Goal: Share content

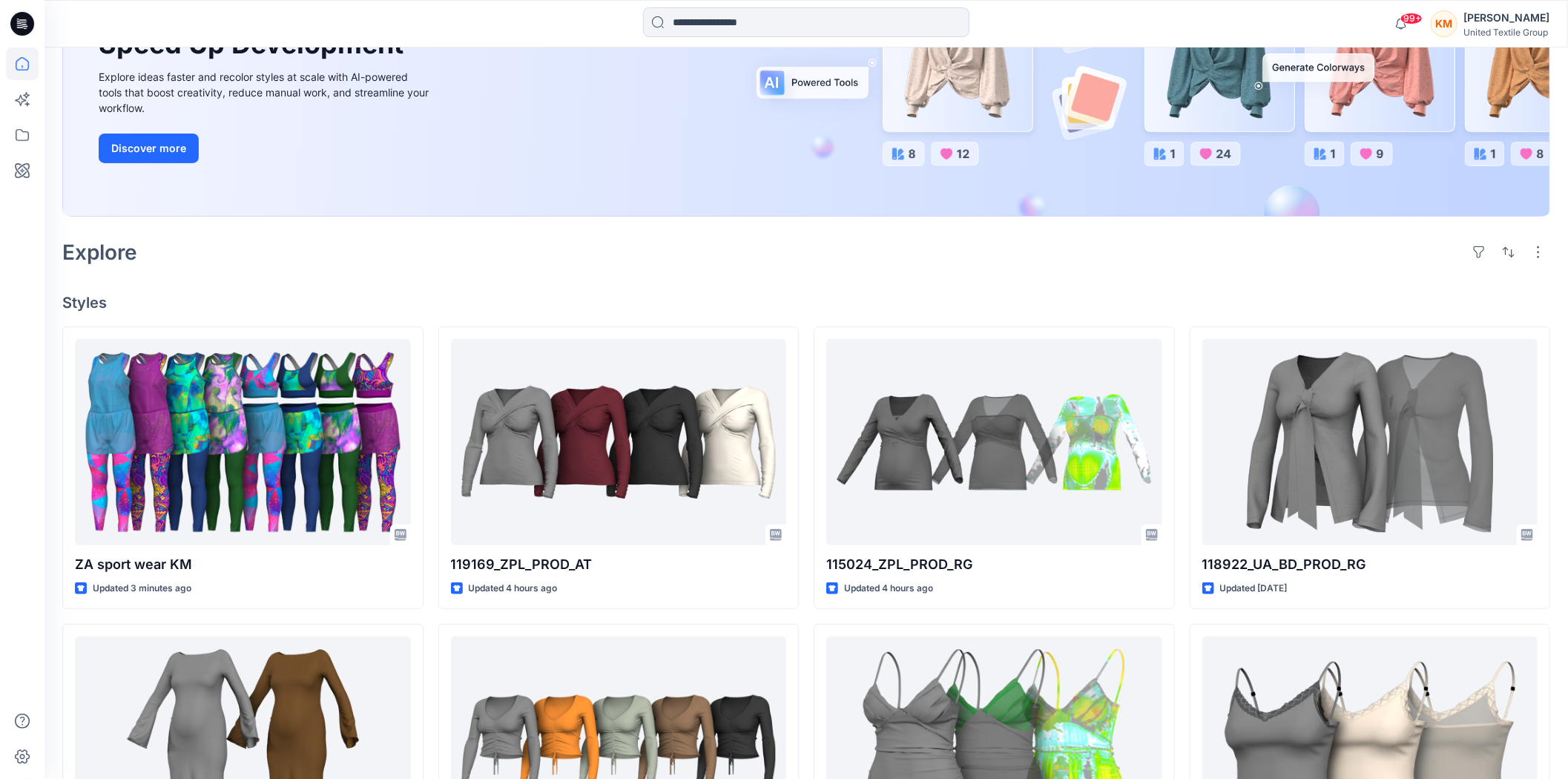
scroll to position [247, 0]
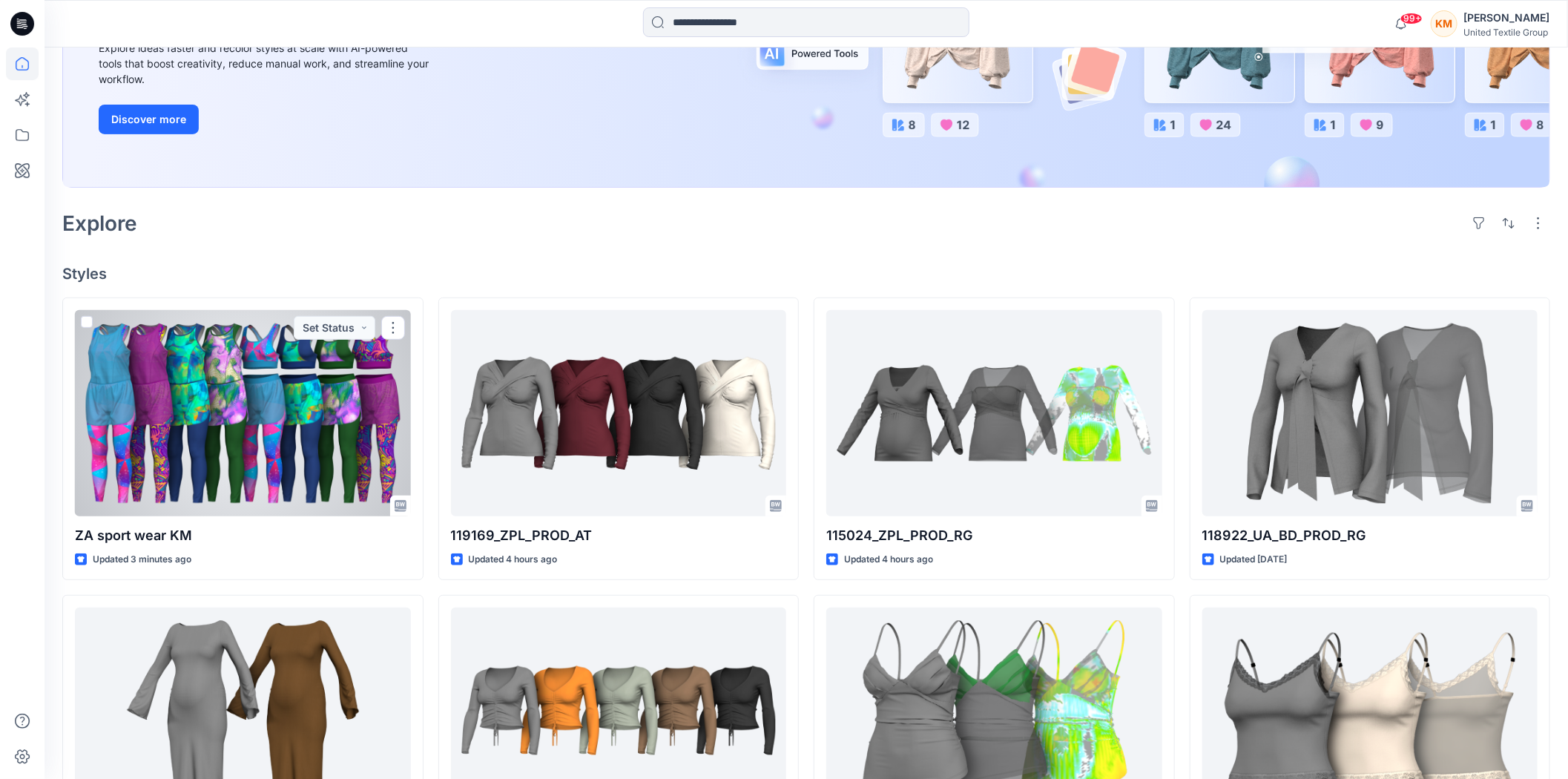
drag, startPoint x: 281, startPoint y: 398, endPoint x: 284, endPoint y: 409, distance: 11.4
click at [280, 398] on div at bounding box center [243, 413] width 336 height 206
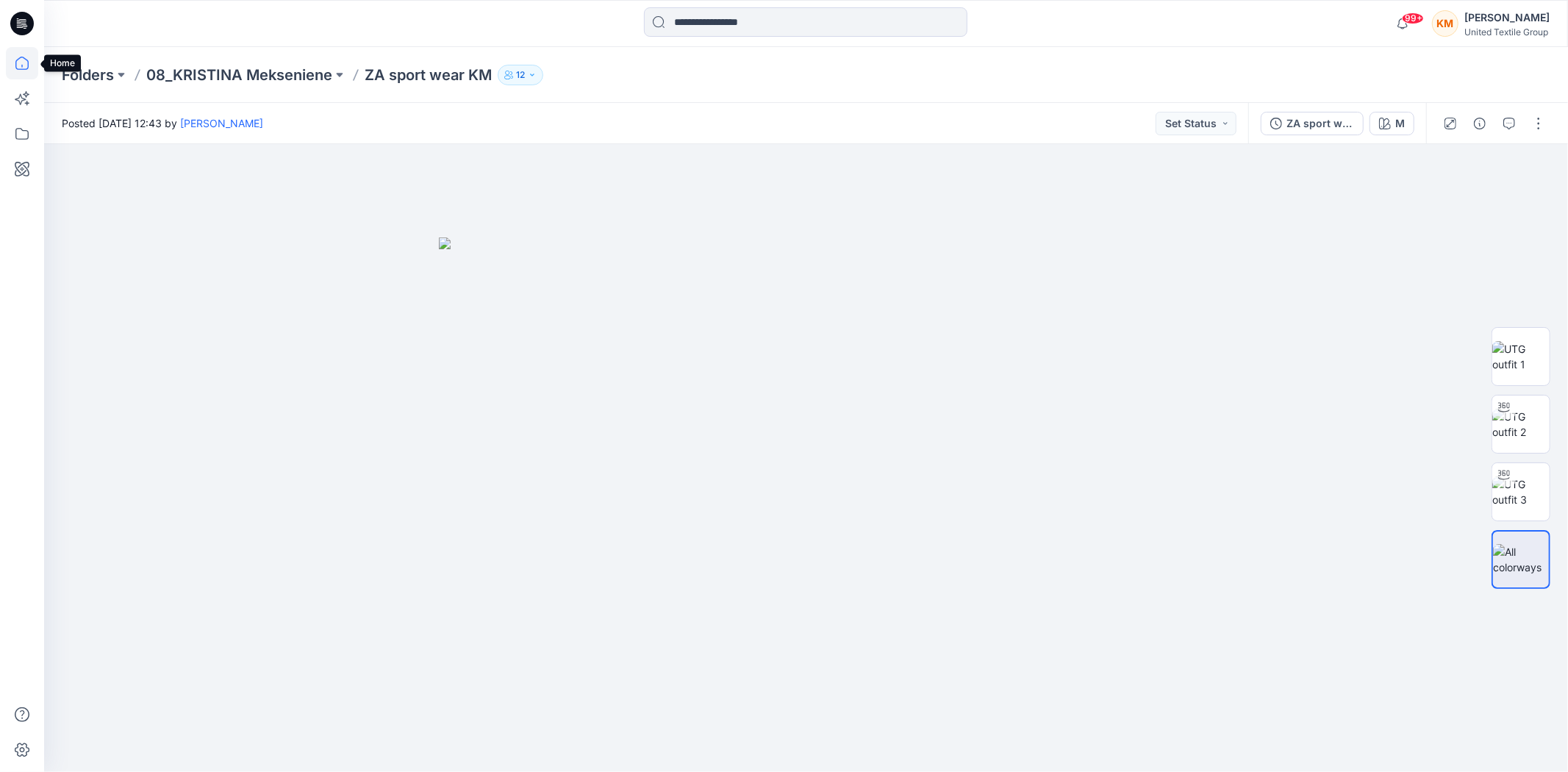
click at [20, 62] on icon at bounding box center [22, 63] width 32 height 32
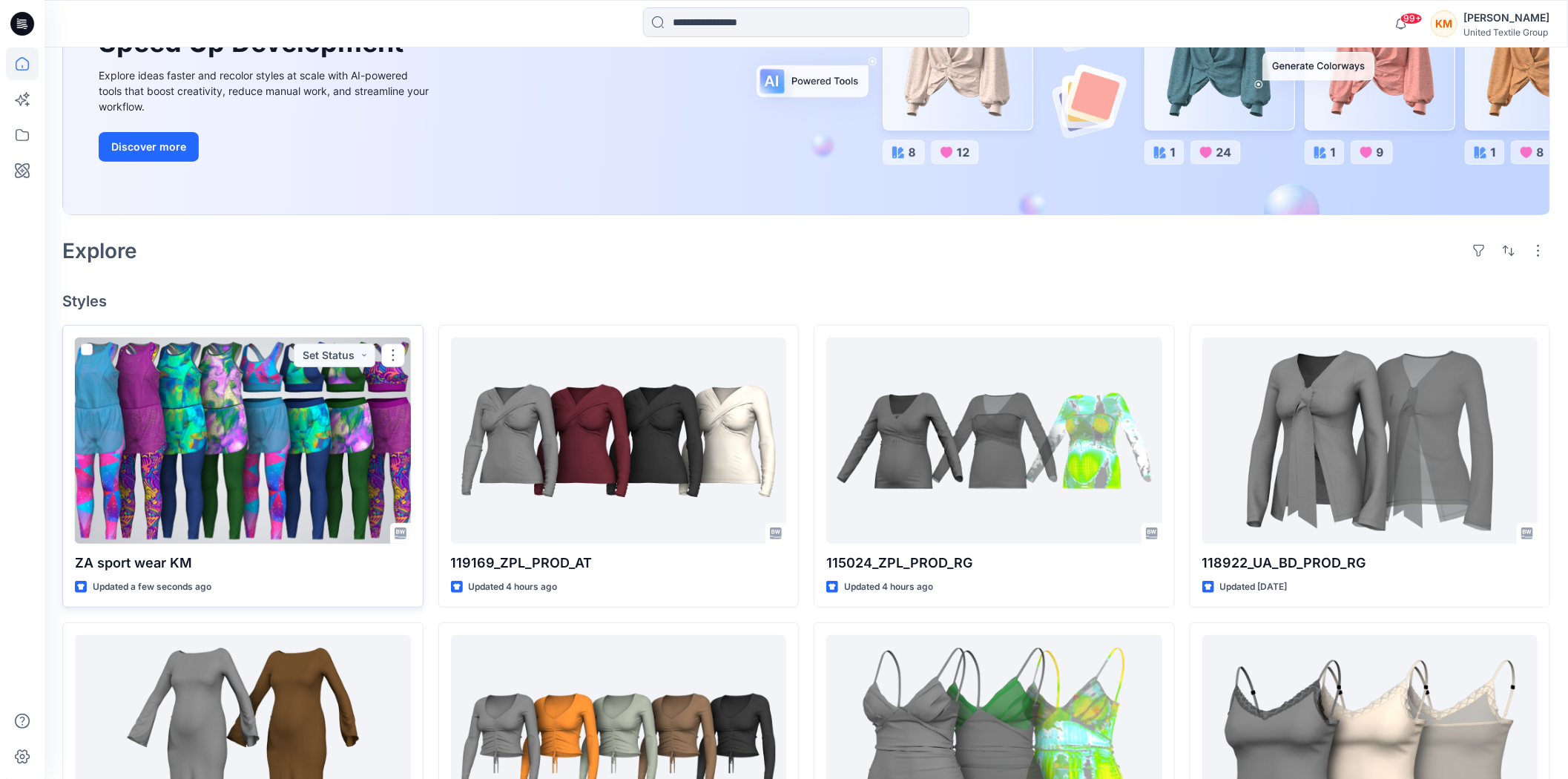
scroll to position [247, 0]
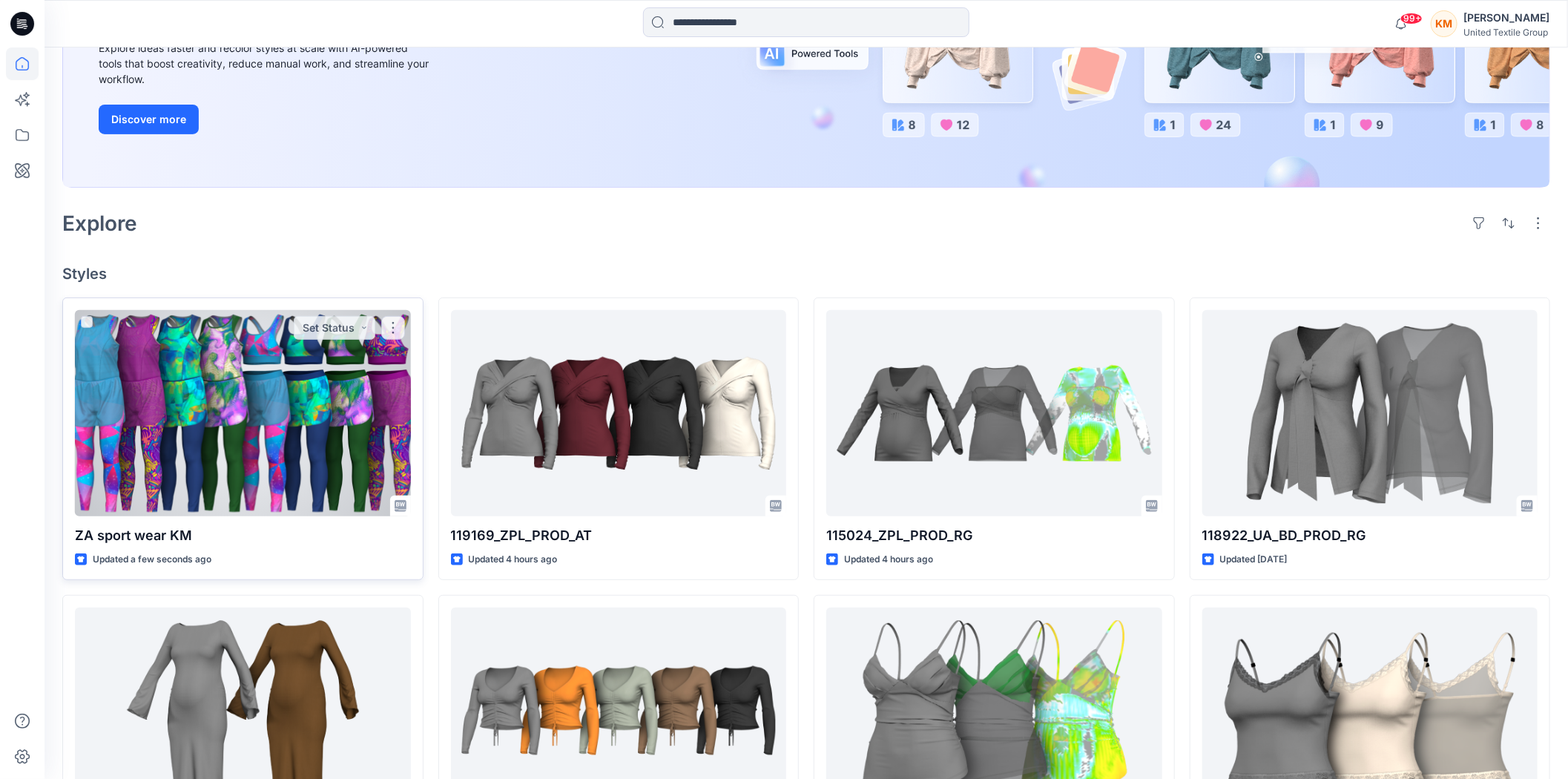
click at [266, 420] on div at bounding box center [243, 413] width 336 height 206
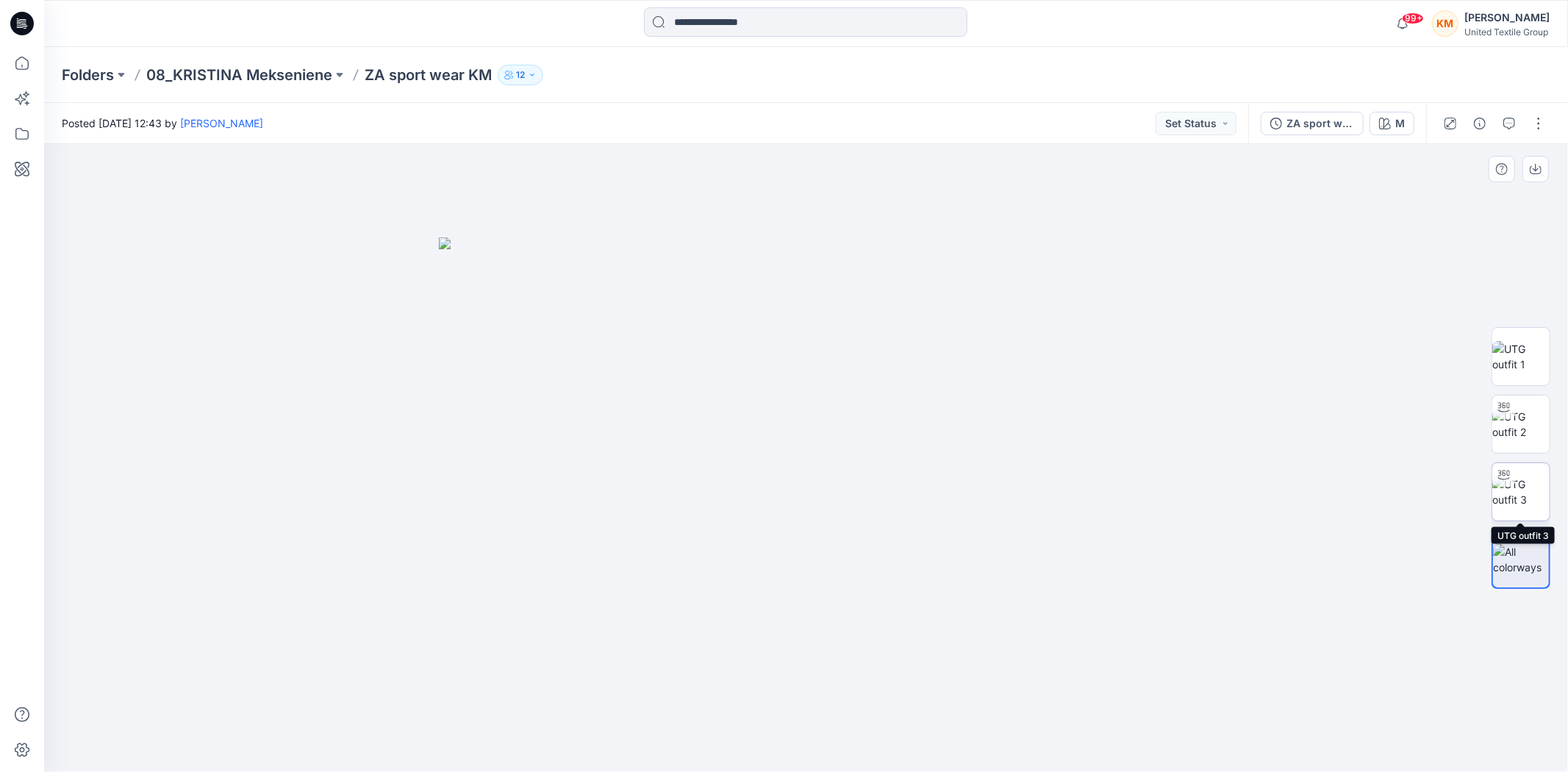
click at [1516, 483] on img at bounding box center [1521, 492] width 57 height 31
drag, startPoint x: 974, startPoint y: 743, endPoint x: 1020, endPoint y: 719, distance: 51.9
click at [1020, 719] on icon at bounding box center [808, 728] width 445 height 55
click at [27, 54] on icon at bounding box center [22, 63] width 32 height 32
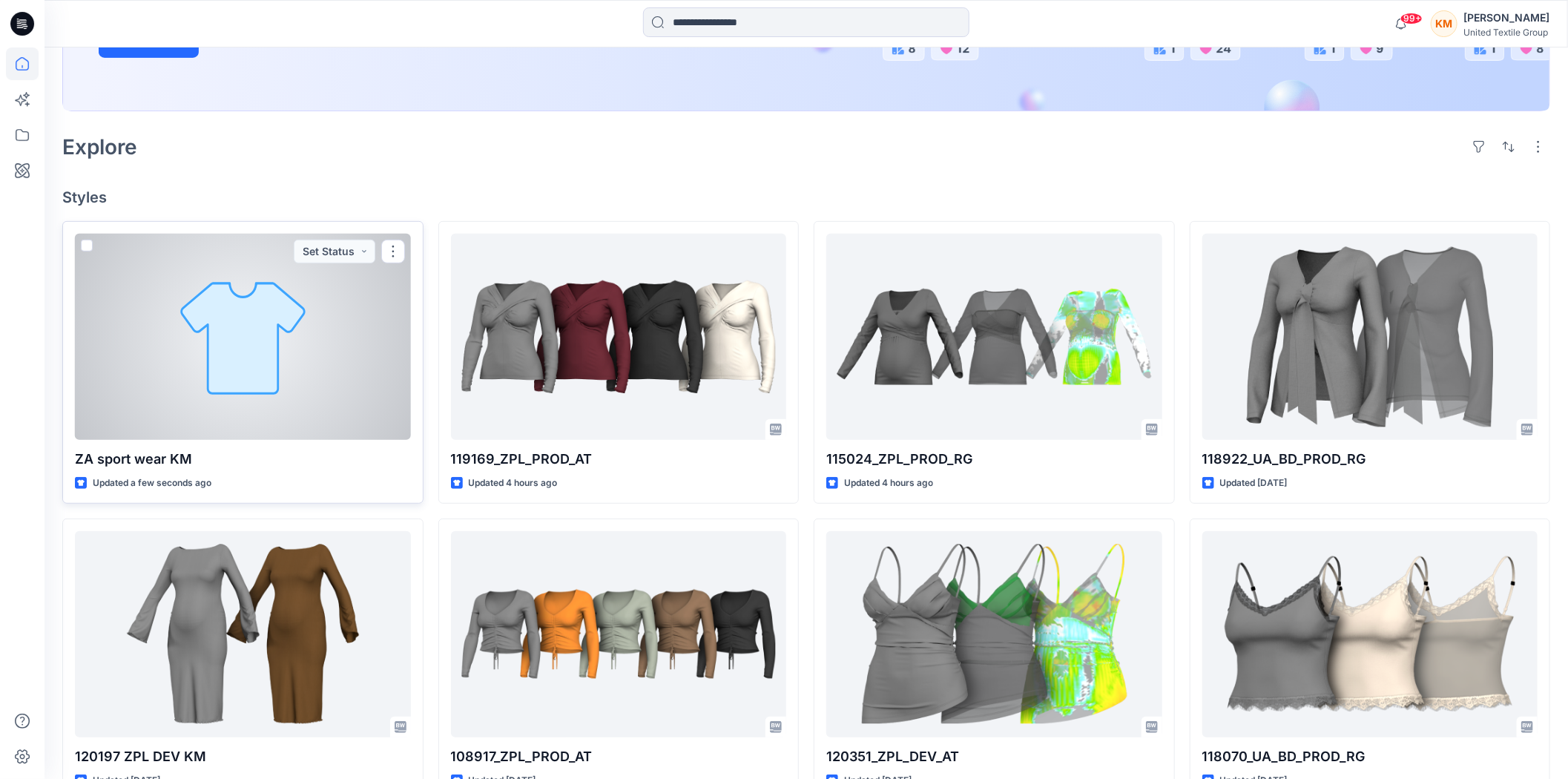
scroll to position [329, 0]
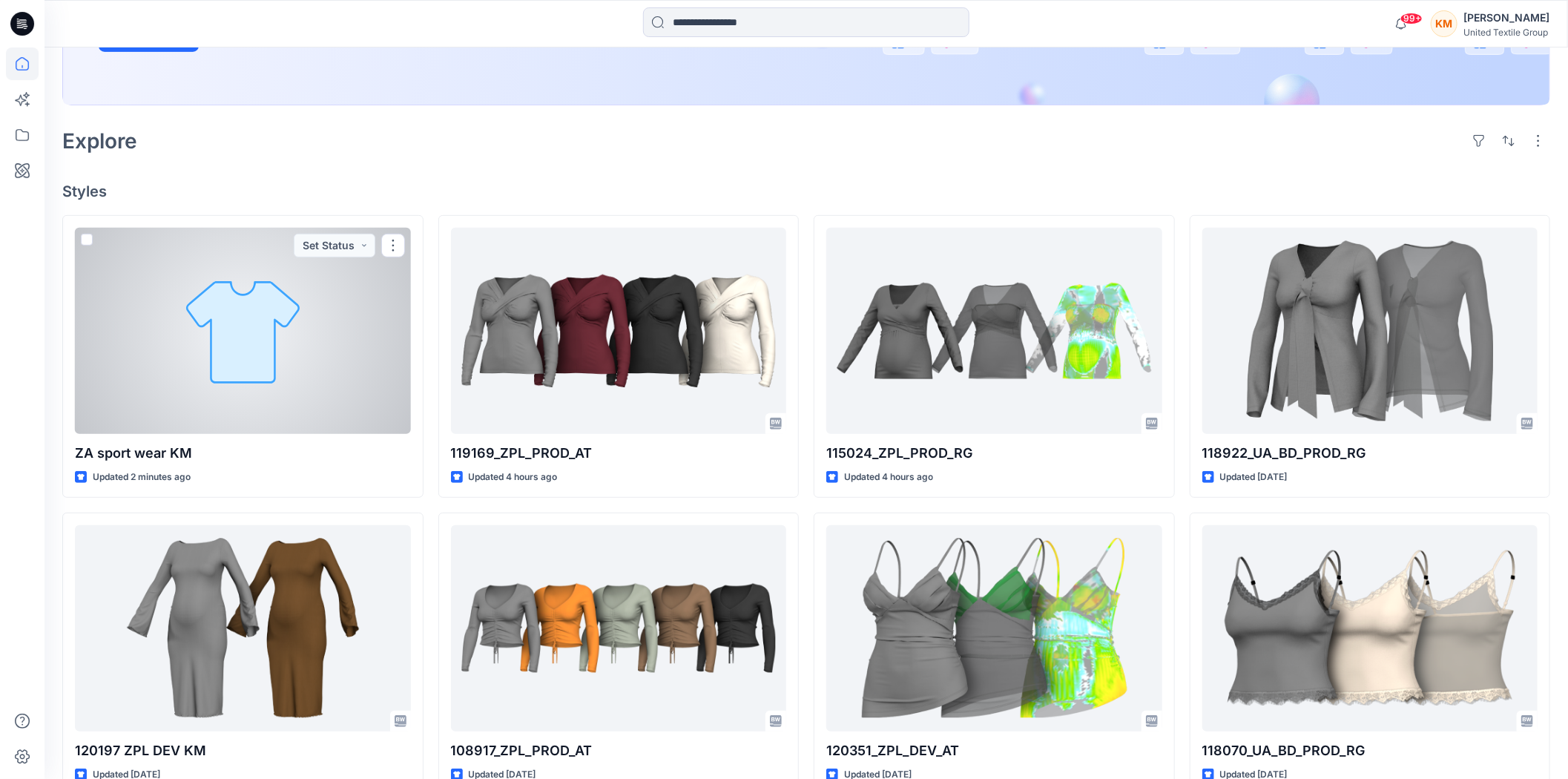
click at [267, 341] on div at bounding box center [243, 331] width 336 height 206
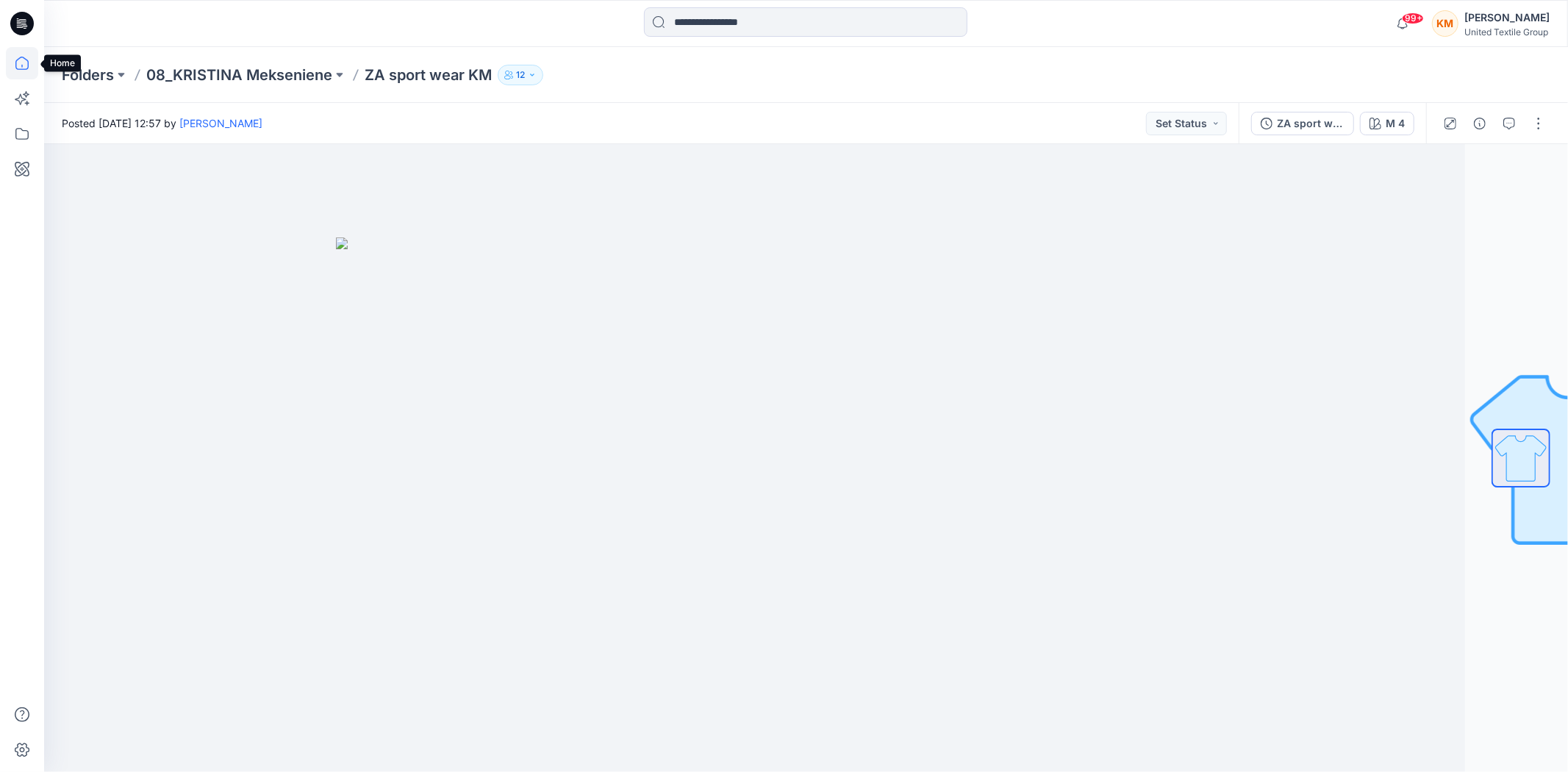
click at [18, 59] on icon at bounding box center [23, 63] width 14 height 14
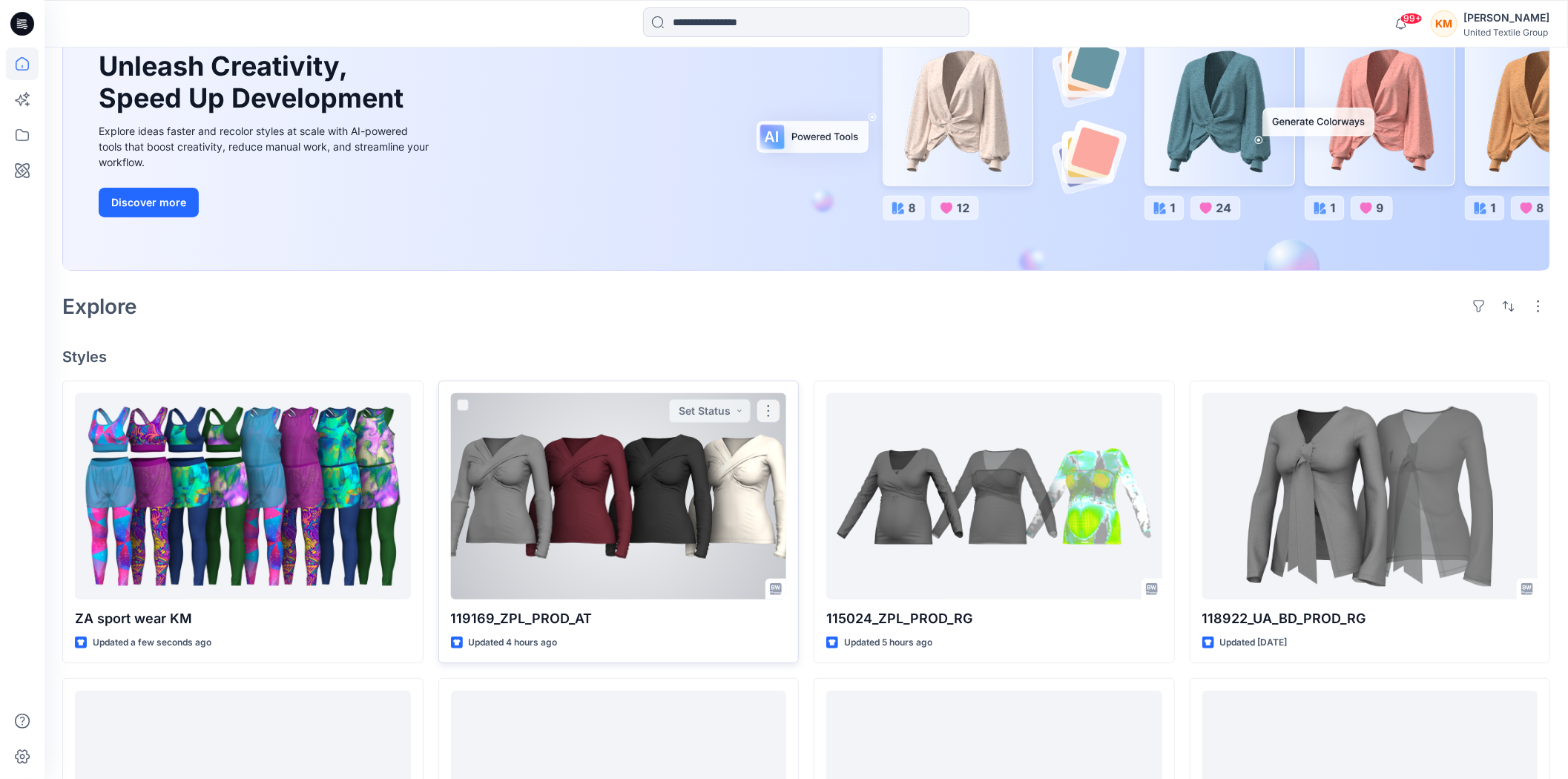
scroll to position [165, 0]
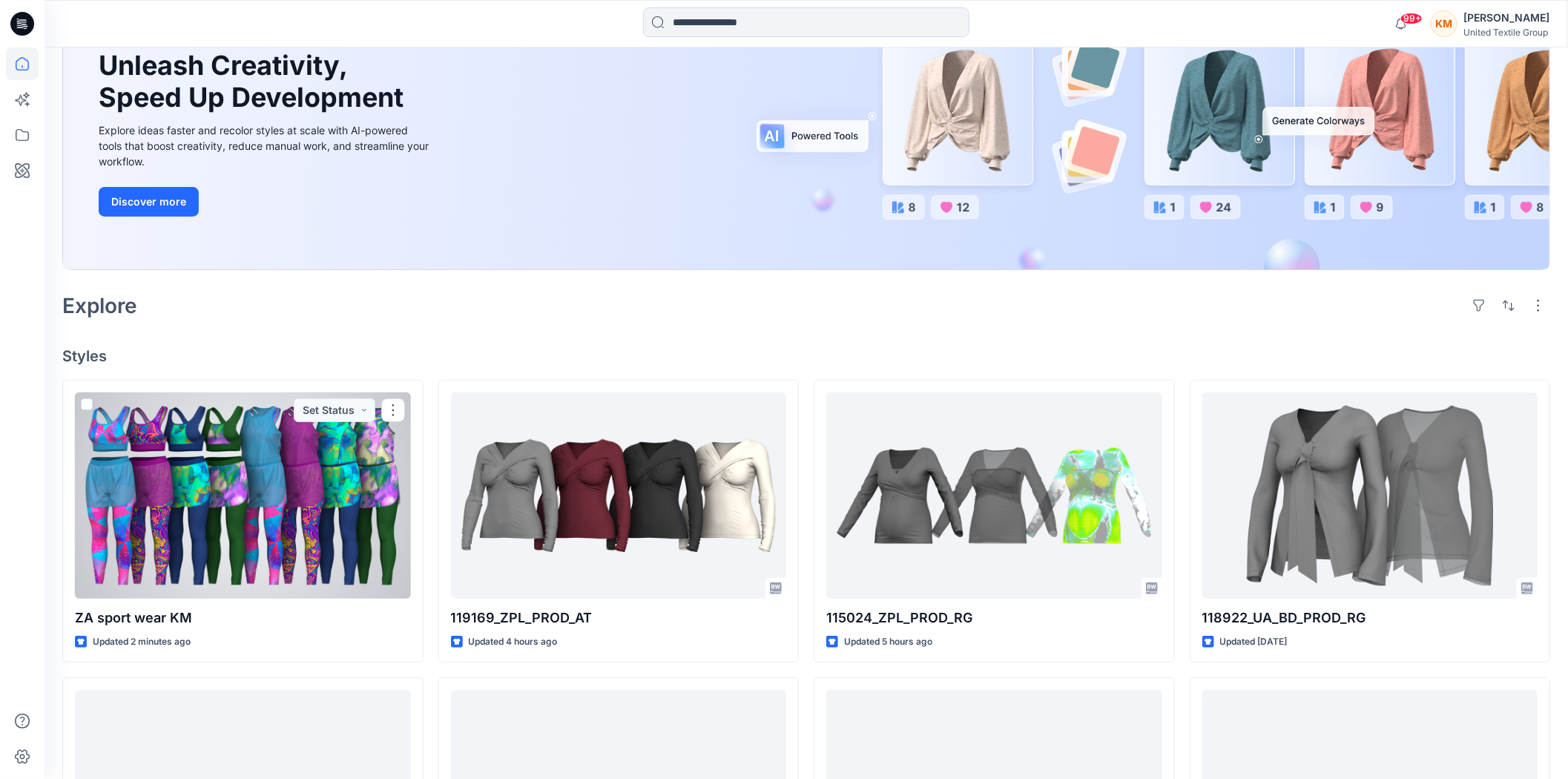
click at [252, 490] on div at bounding box center [243, 495] width 336 height 206
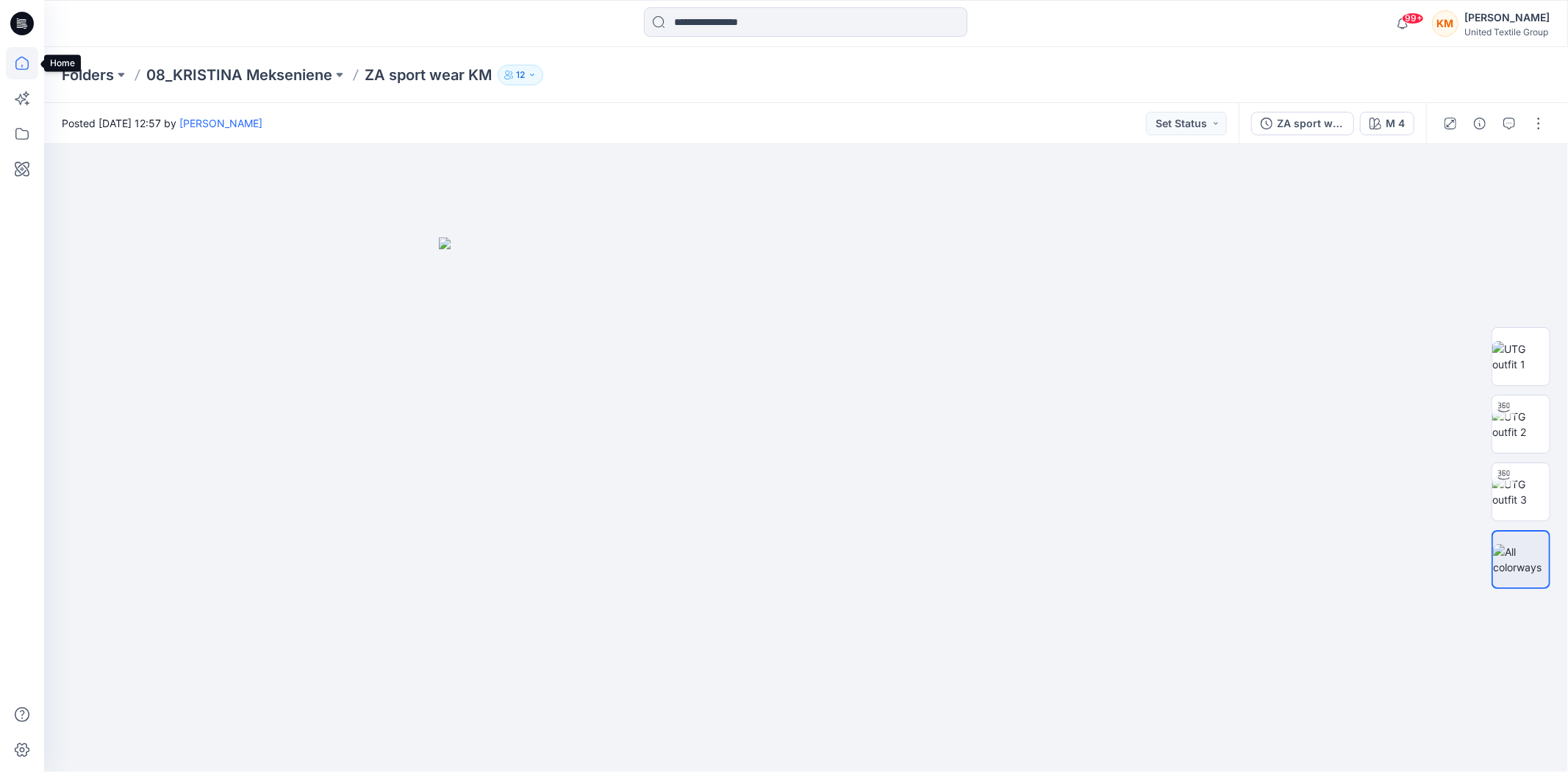
click at [25, 67] on icon at bounding box center [22, 63] width 32 height 32
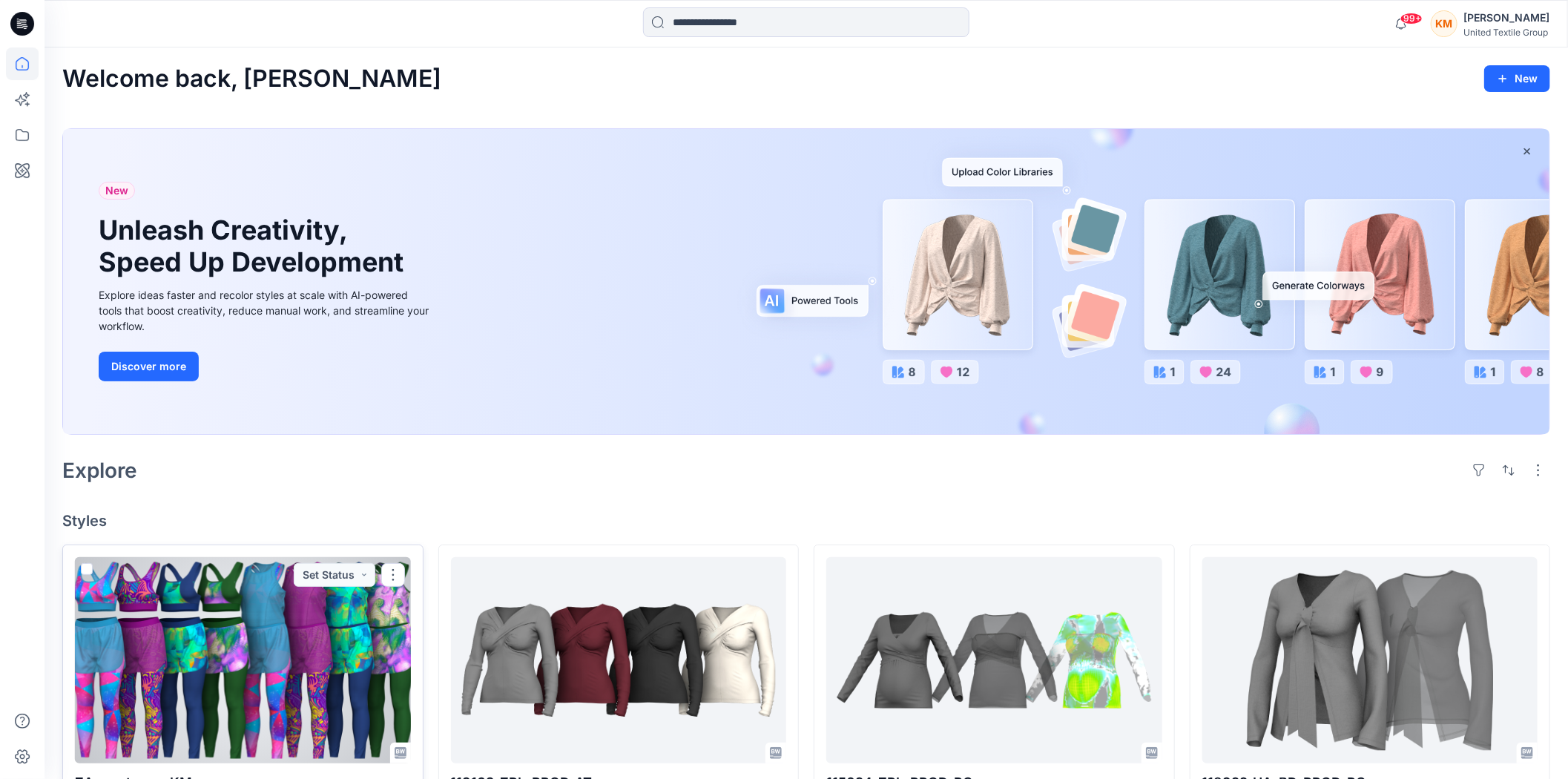
click at [269, 657] on div at bounding box center [243, 660] width 336 height 206
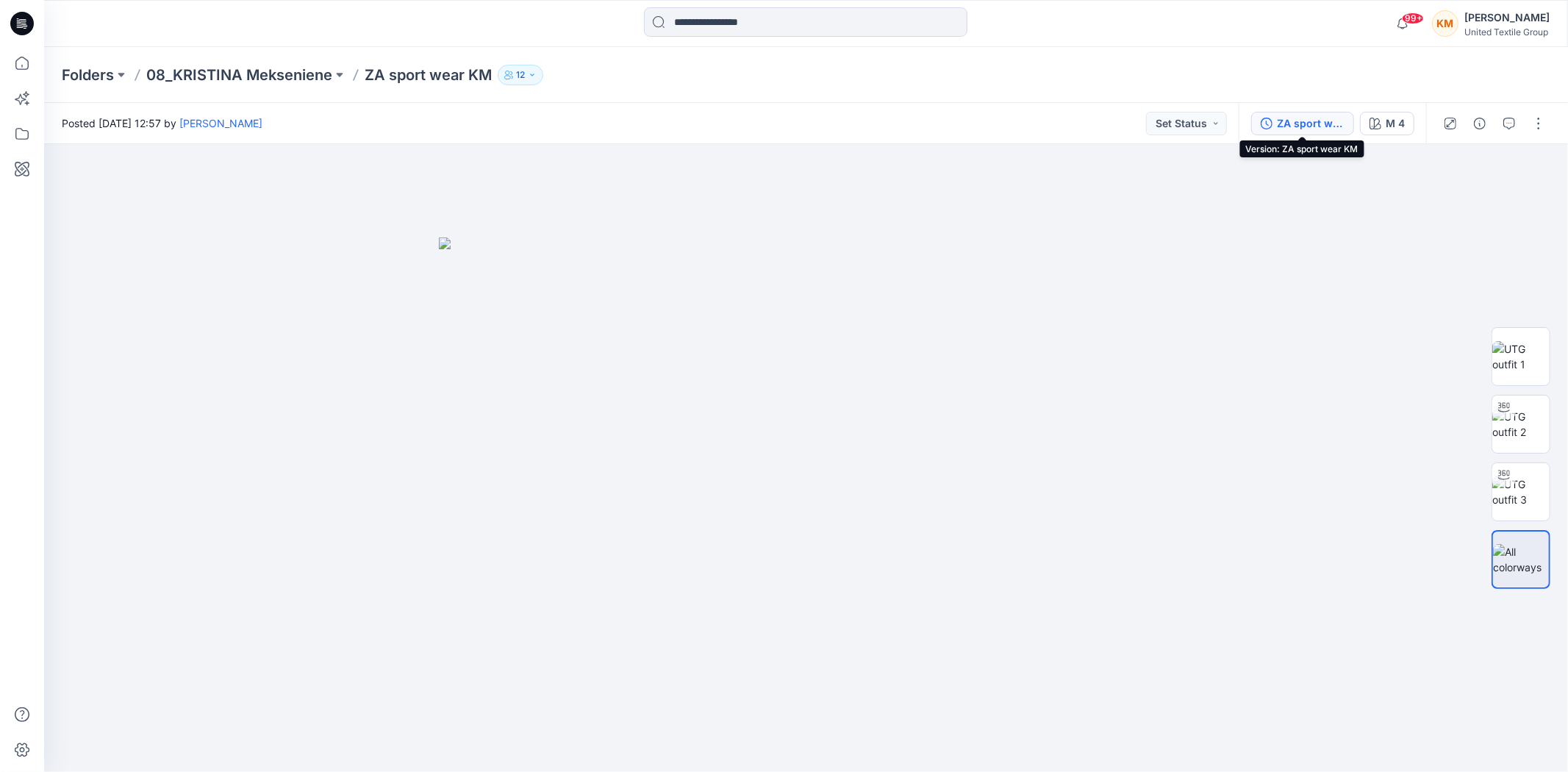
click at [1294, 116] on div "ZA sport wear KM" at bounding box center [1310, 124] width 68 height 17
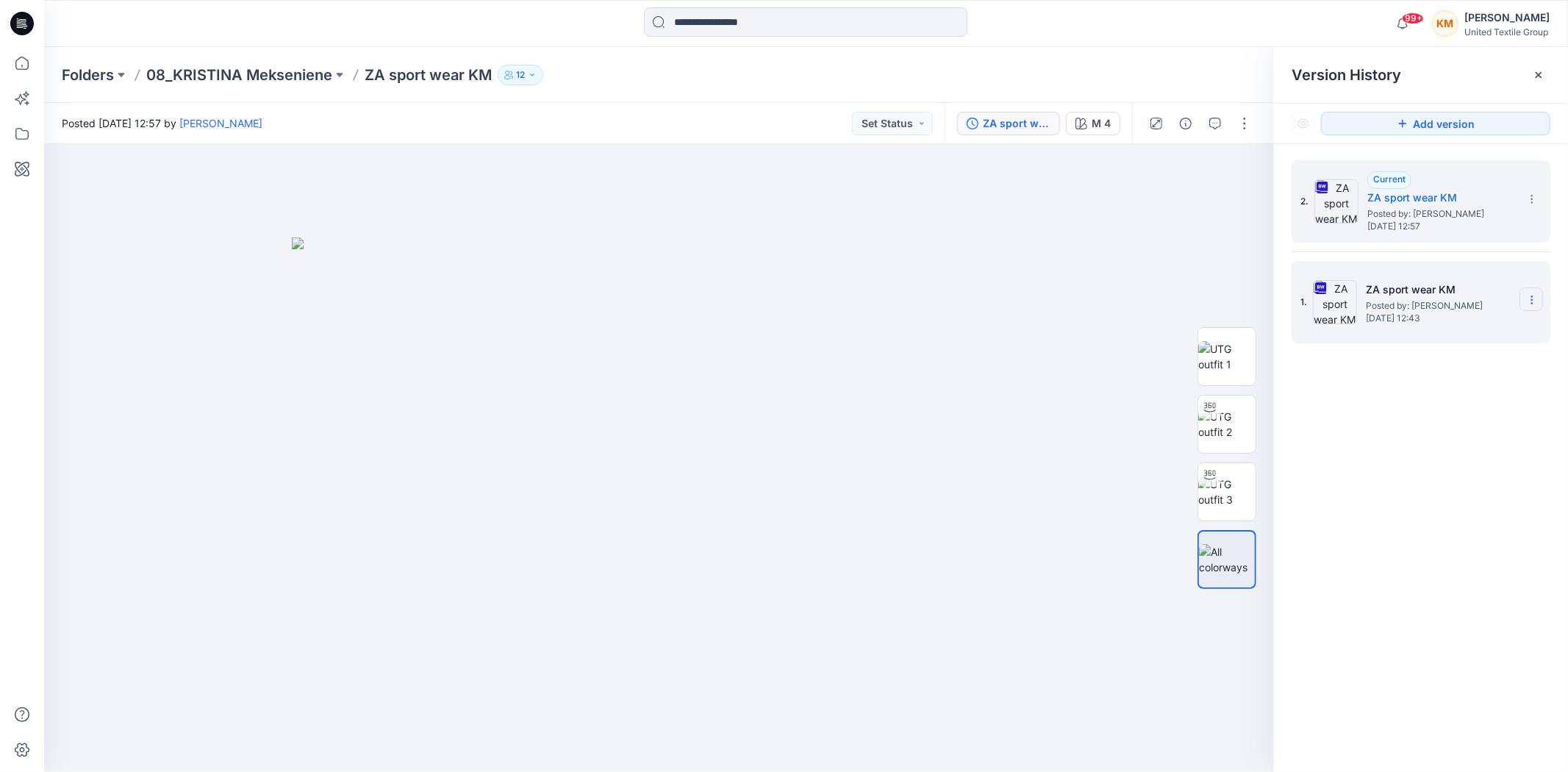
click at [1530, 298] on icon at bounding box center [1532, 300] width 12 height 12
click at [1440, 413] on span "Hide Version" at bounding box center [1425, 417] width 59 height 17
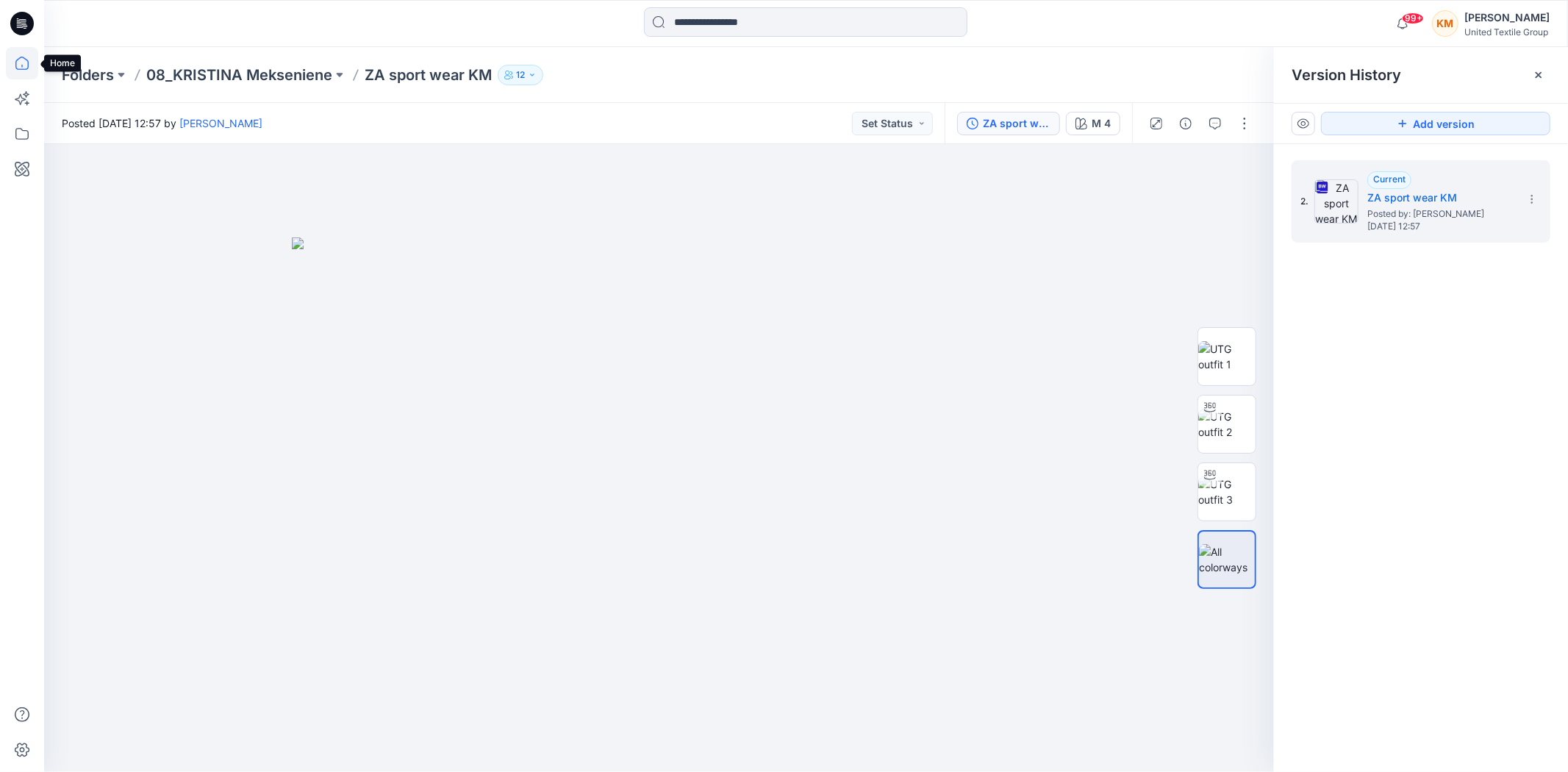
click at [23, 64] on icon at bounding box center [22, 63] width 32 height 32
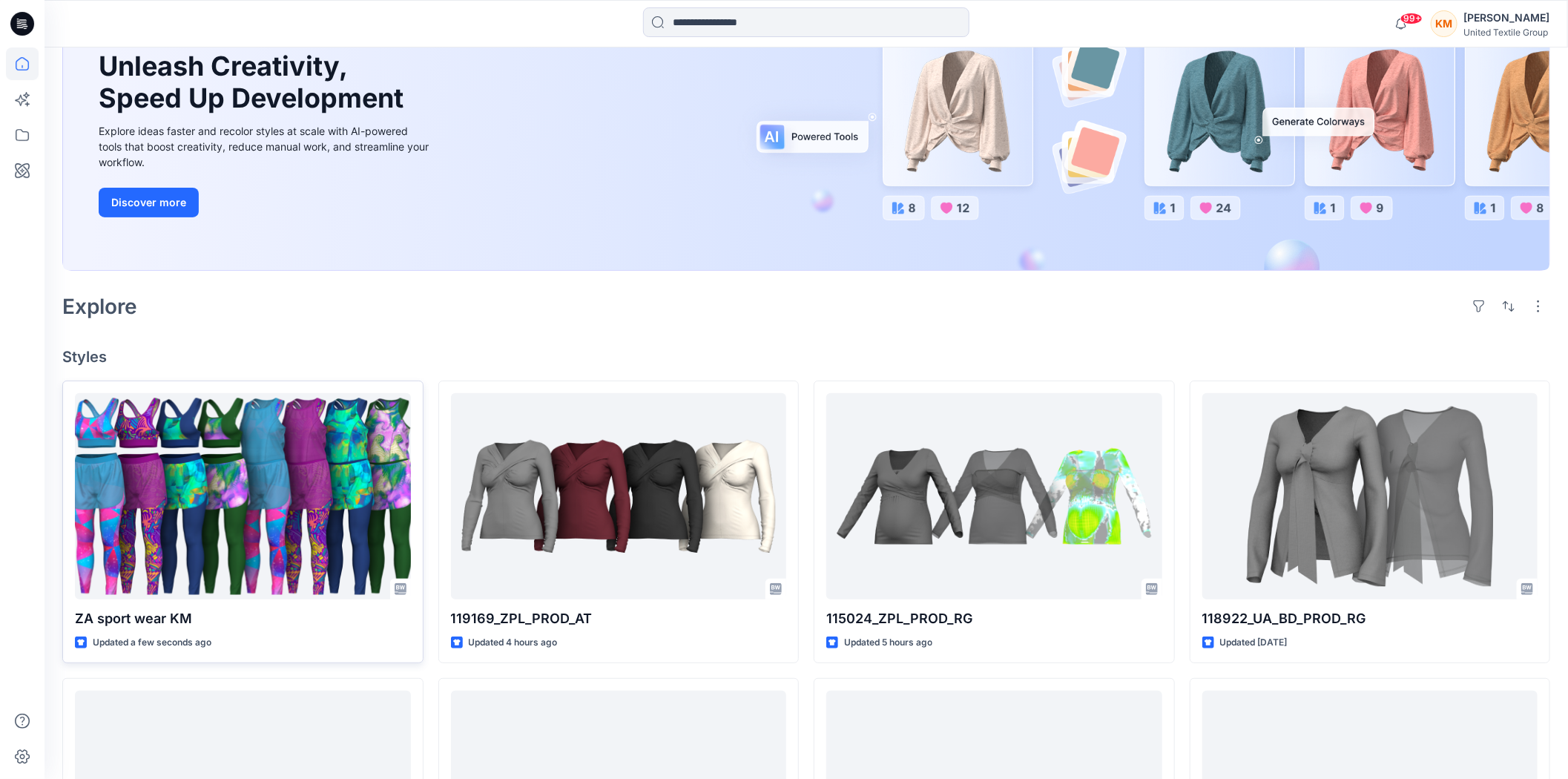
scroll to position [165, 0]
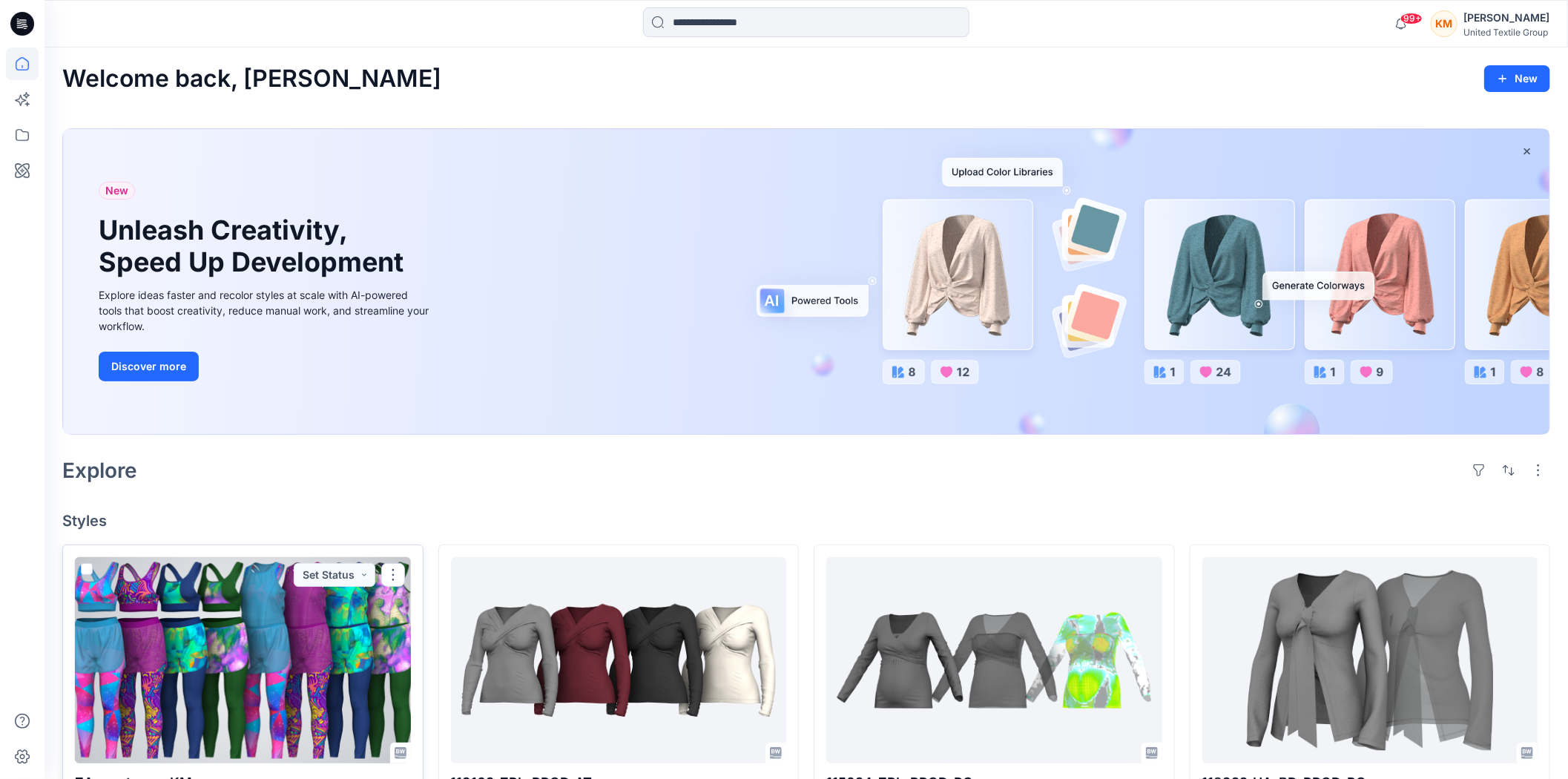
click at [262, 629] on div at bounding box center [243, 660] width 336 height 206
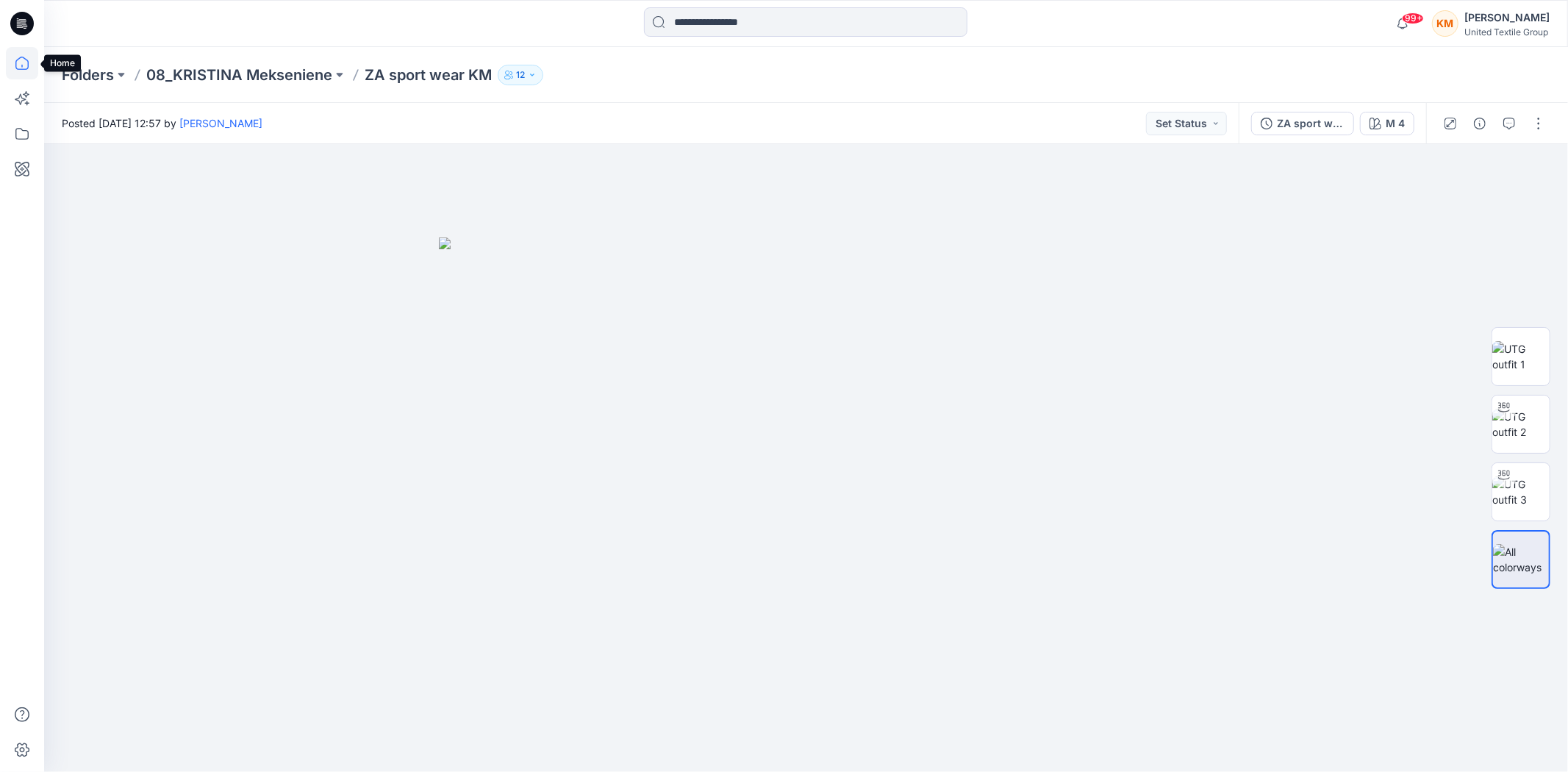
click at [20, 56] on icon at bounding box center [23, 63] width 14 height 14
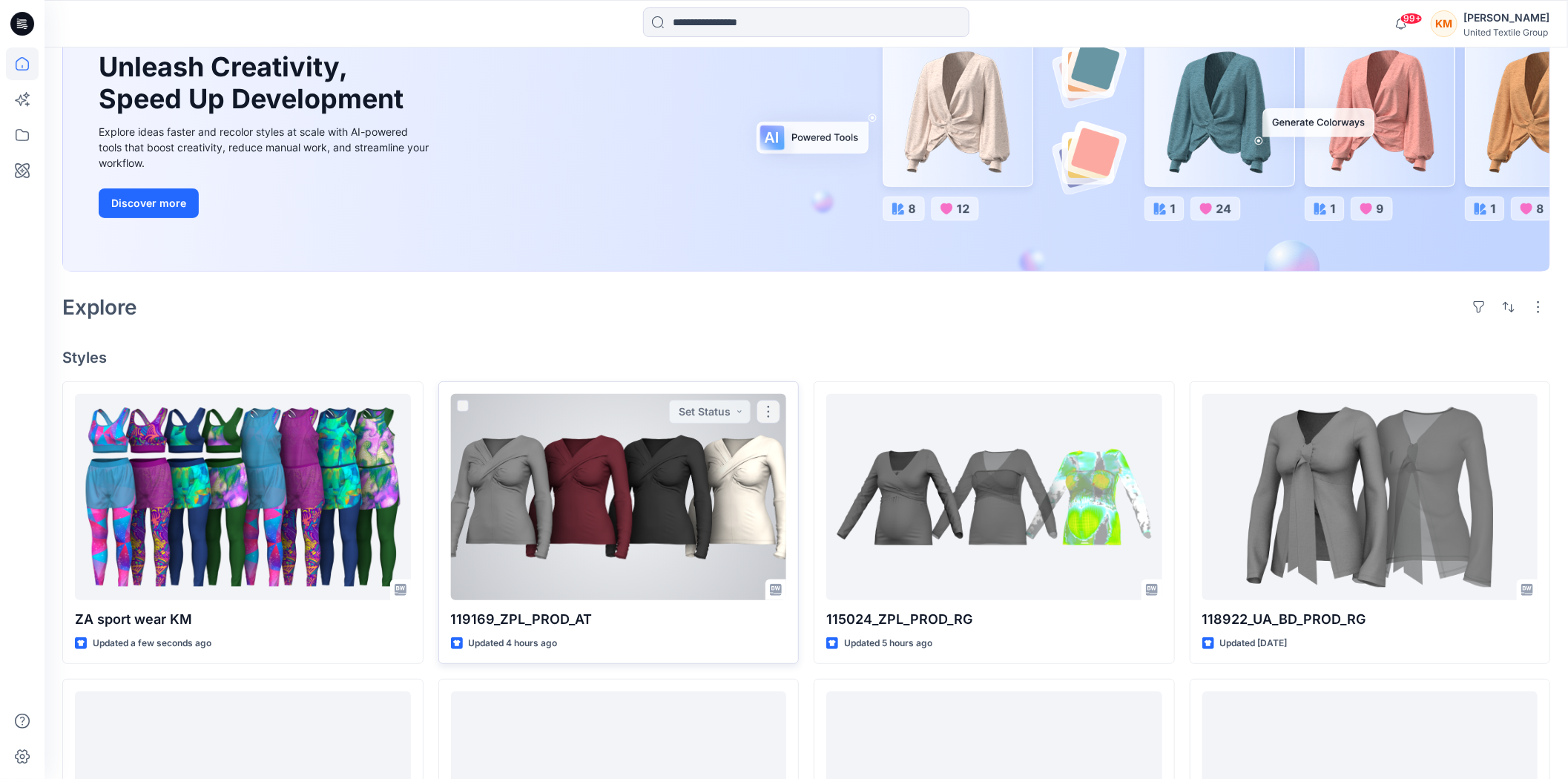
scroll to position [165, 0]
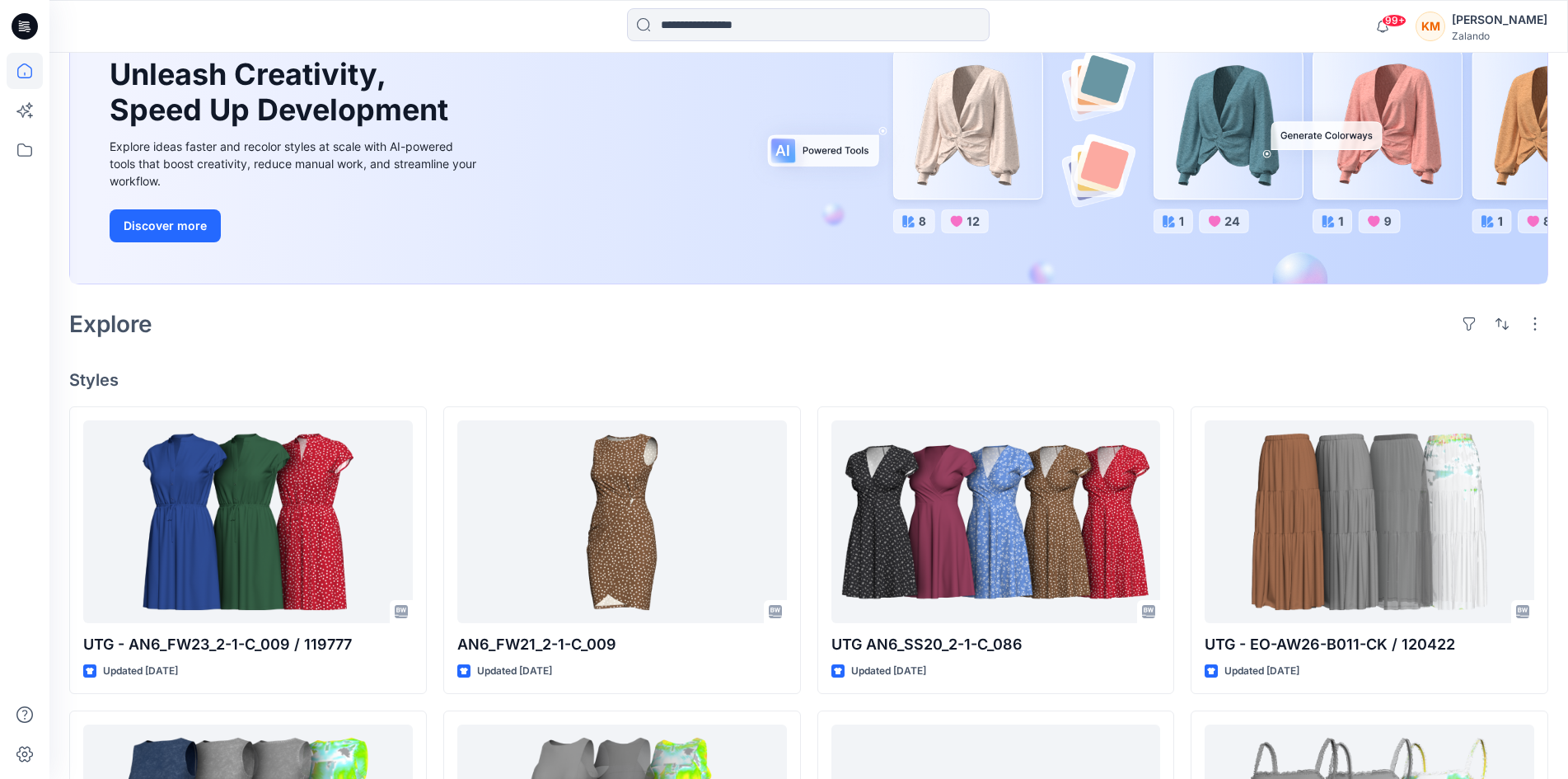
scroll to position [165, 0]
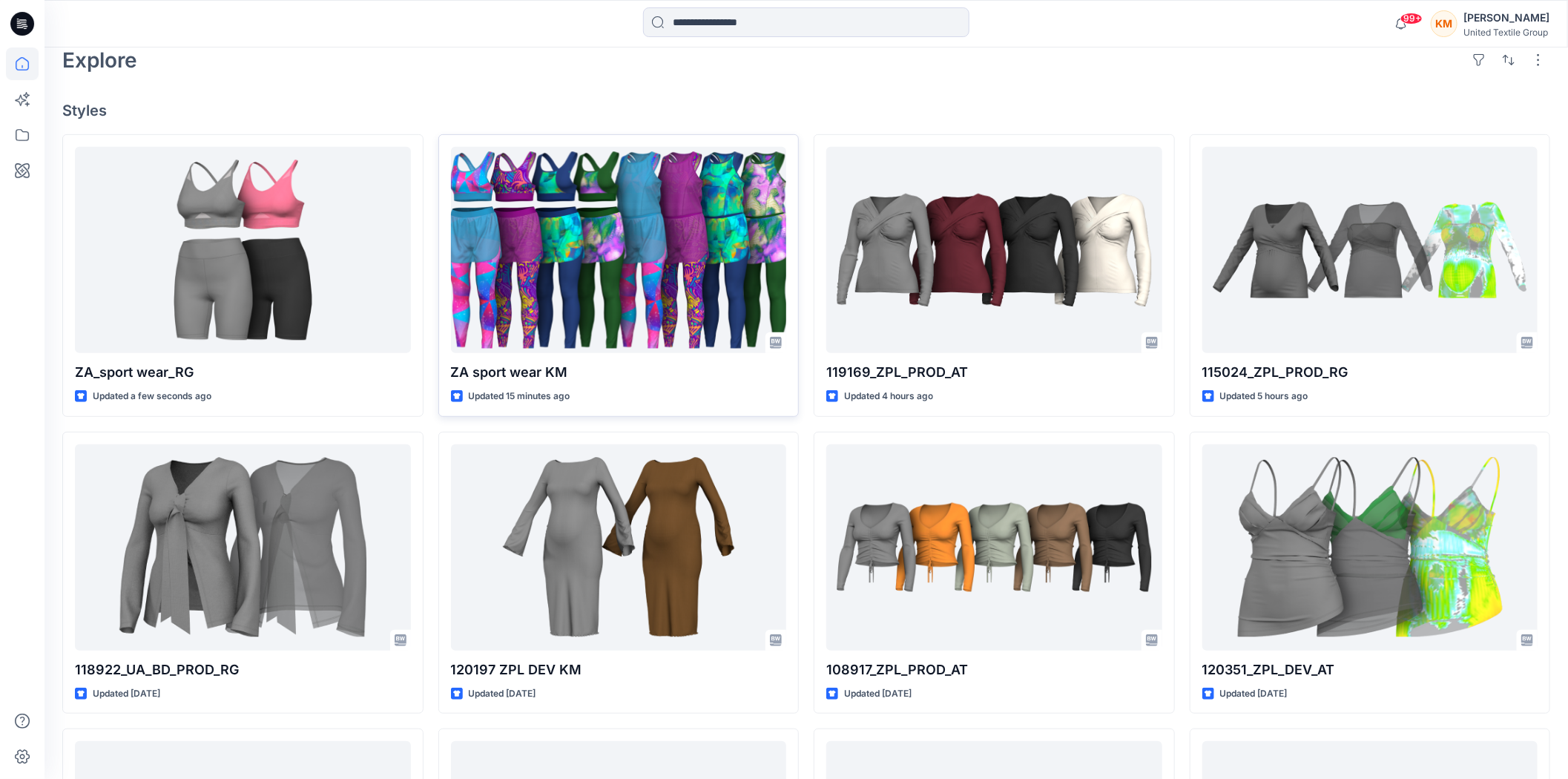
scroll to position [412, 0]
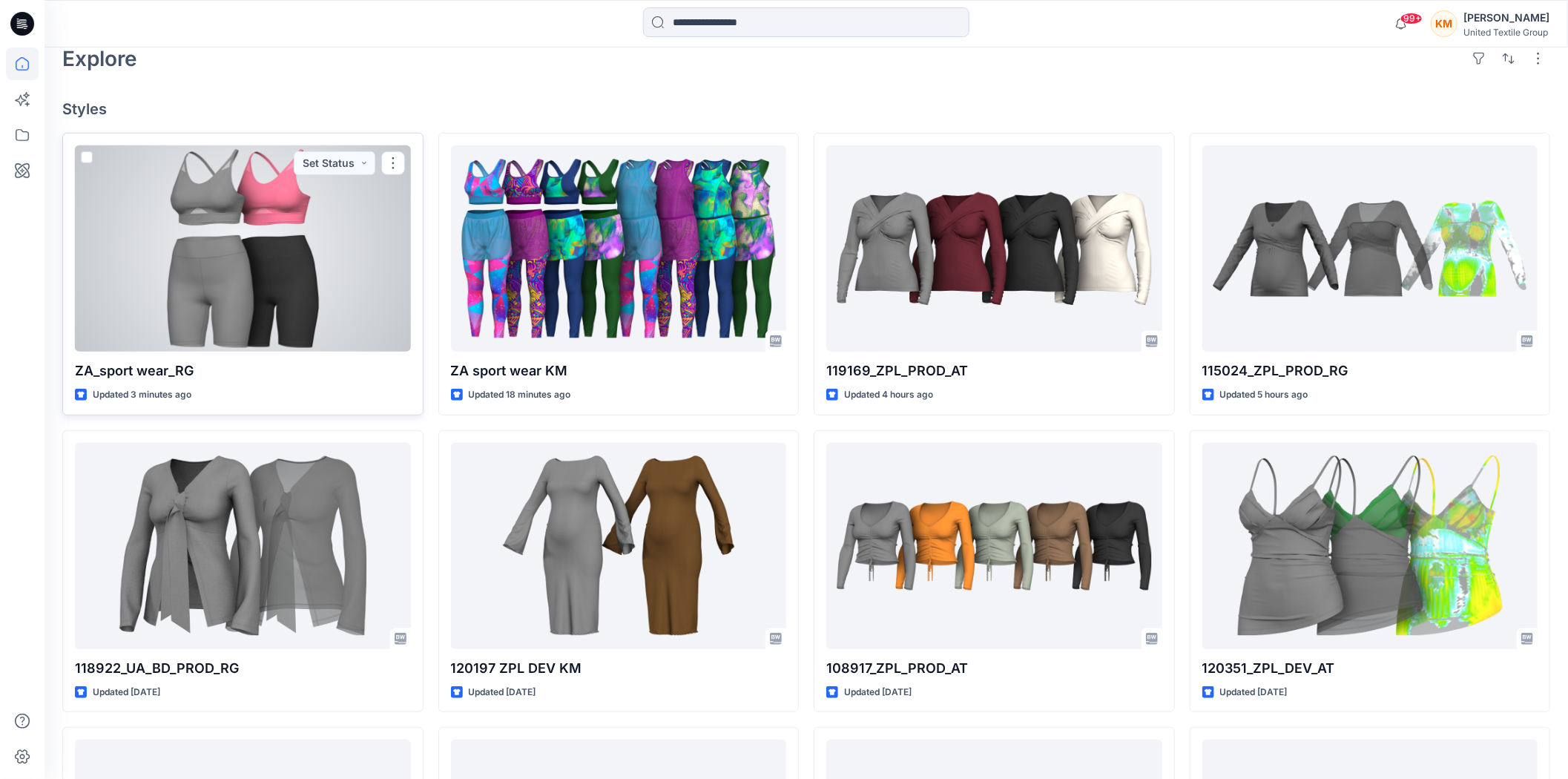
click at [273, 250] on div at bounding box center [243, 249] width 336 height 206
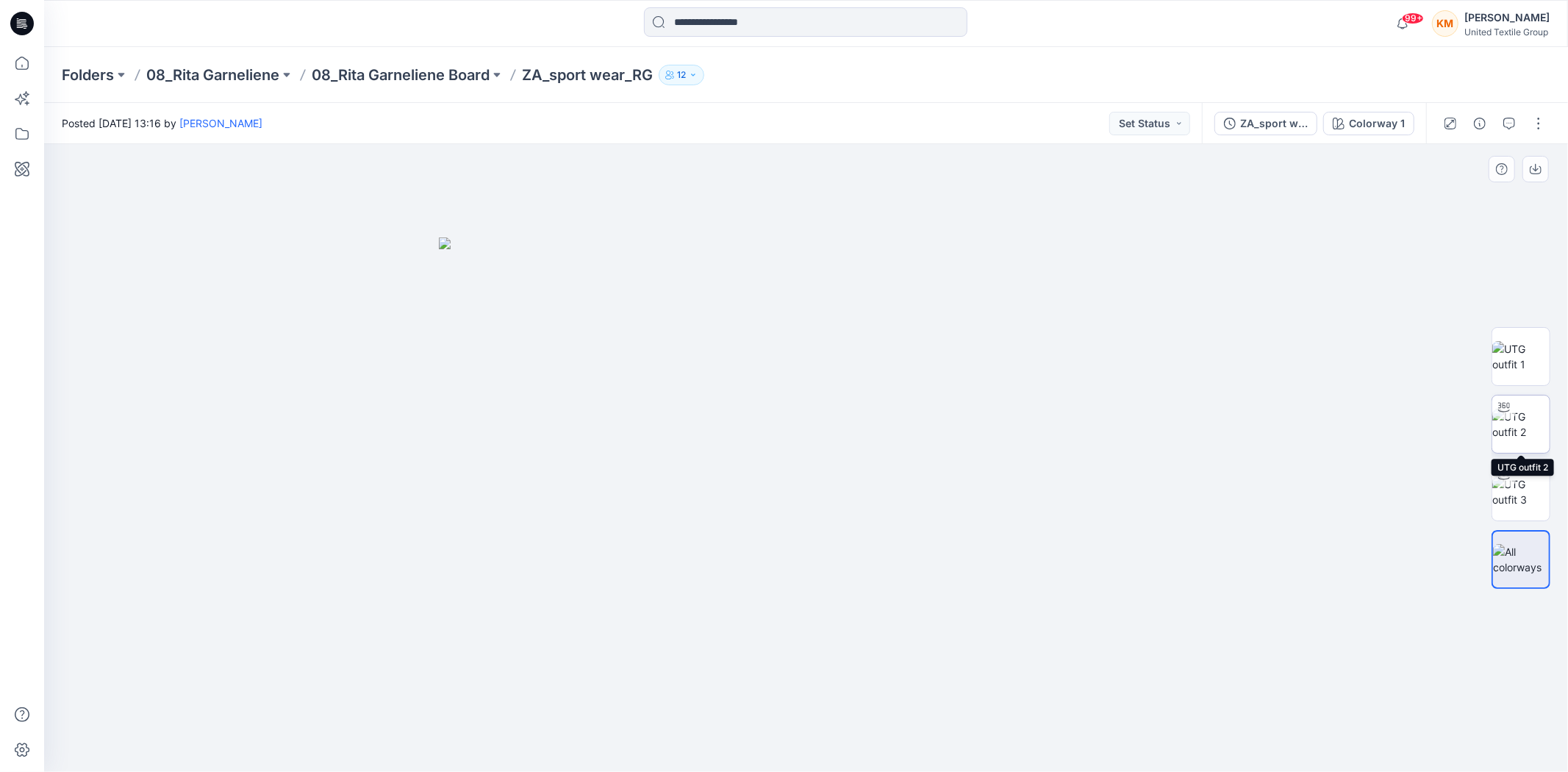
click at [1515, 419] on img at bounding box center [1521, 424] width 57 height 31
drag, startPoint x: 878, startPoint y: 740, endPoint x: 922, endPoint y: 722, distance: 47.5
click at [922, 722] on icon at bounding box center [808, 728] width 445 height 55
click at [26, 63] on icon at bounding box center [22, 63] width 32 height 32
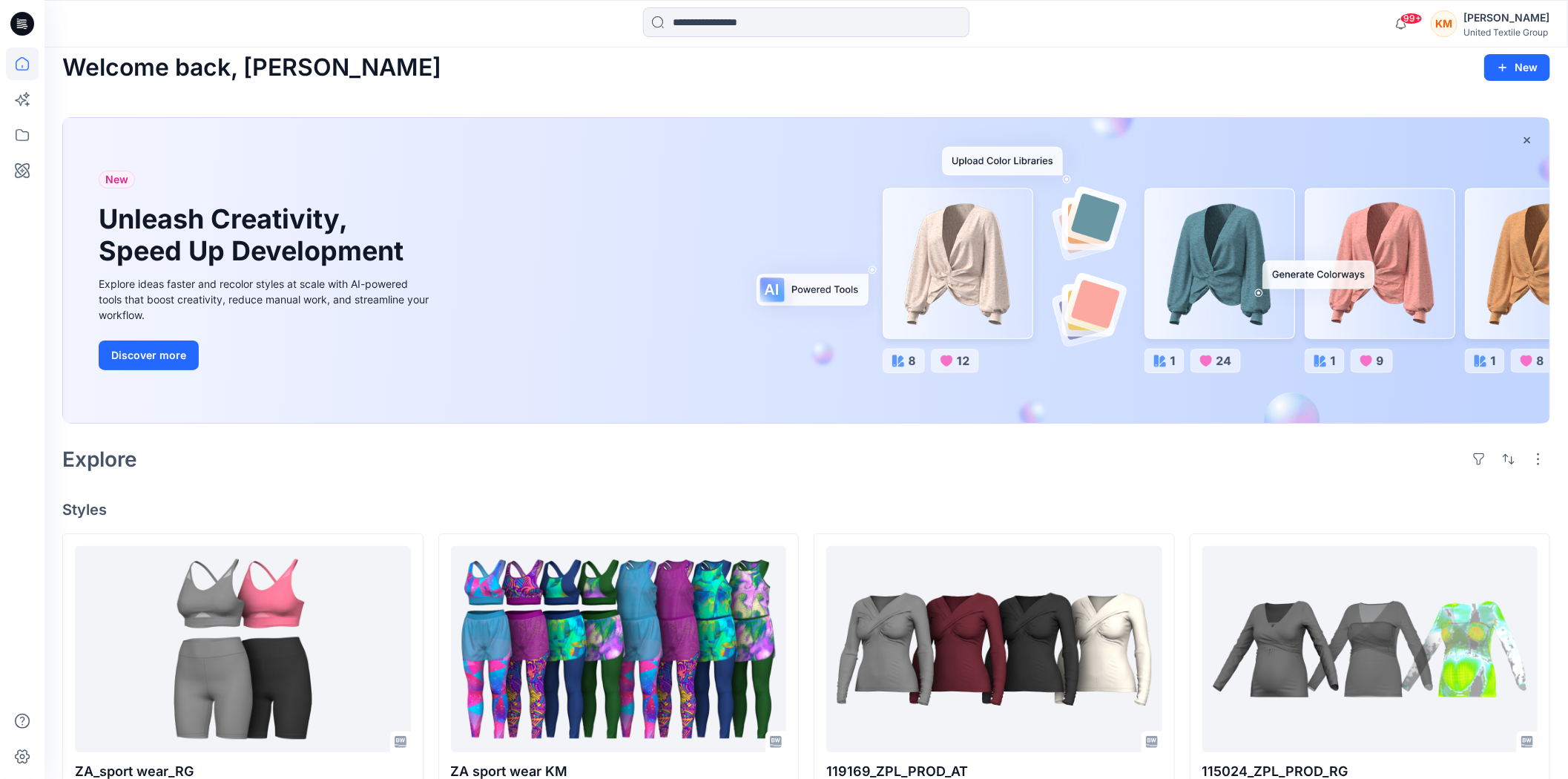
scroll to position [83, 0]
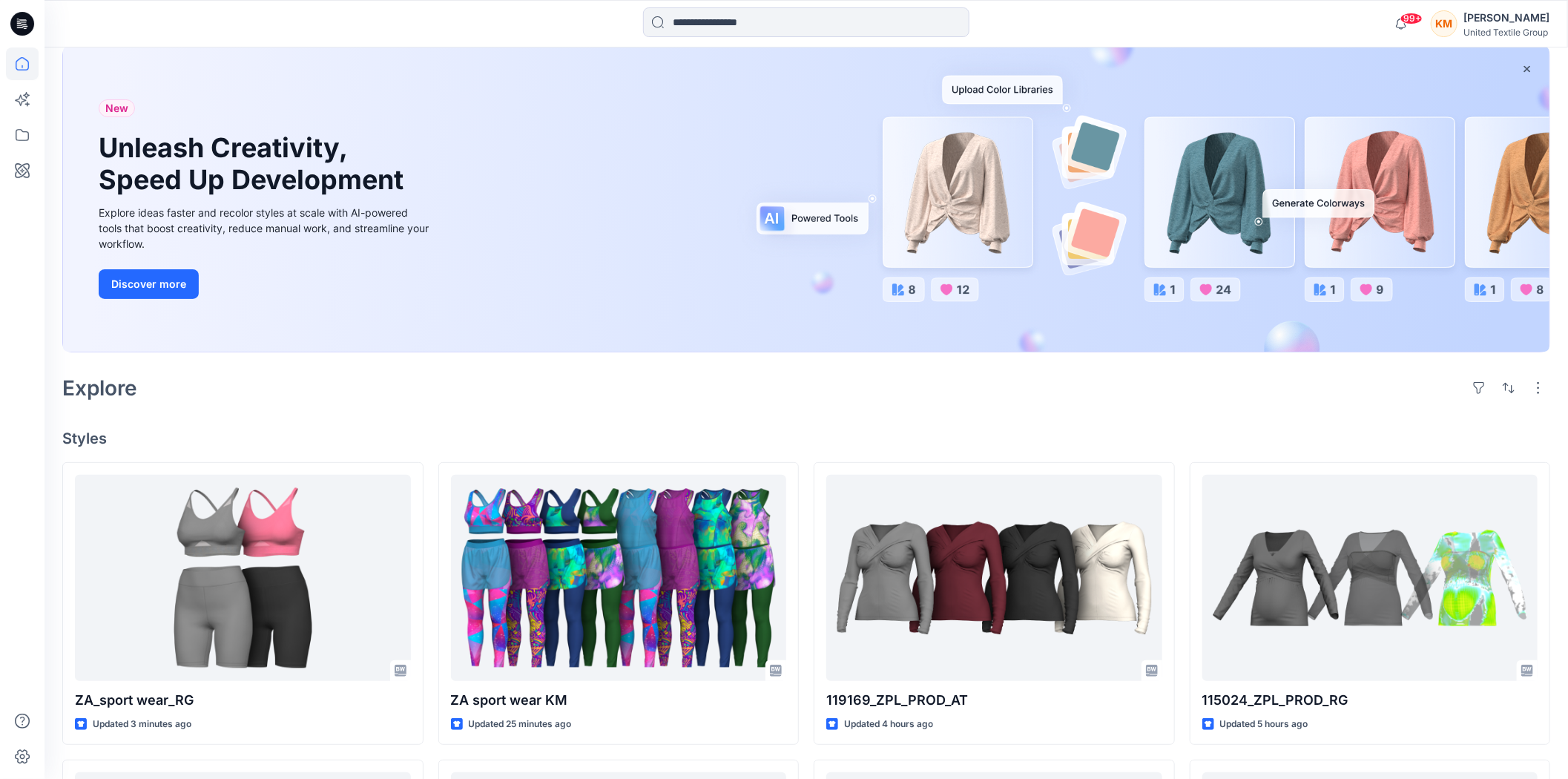
drag, startPoint x: 55, startPoint y: 53, endPoint x: 56, endPoint y: 46, distance: 7.1
click at [56, 47] on div "99+ Notifications Rita Garneliene shared ZA_sport wear_RG in 08_Rita Garneliene…" at bounding box center [784, 663] width 1568 height 1492
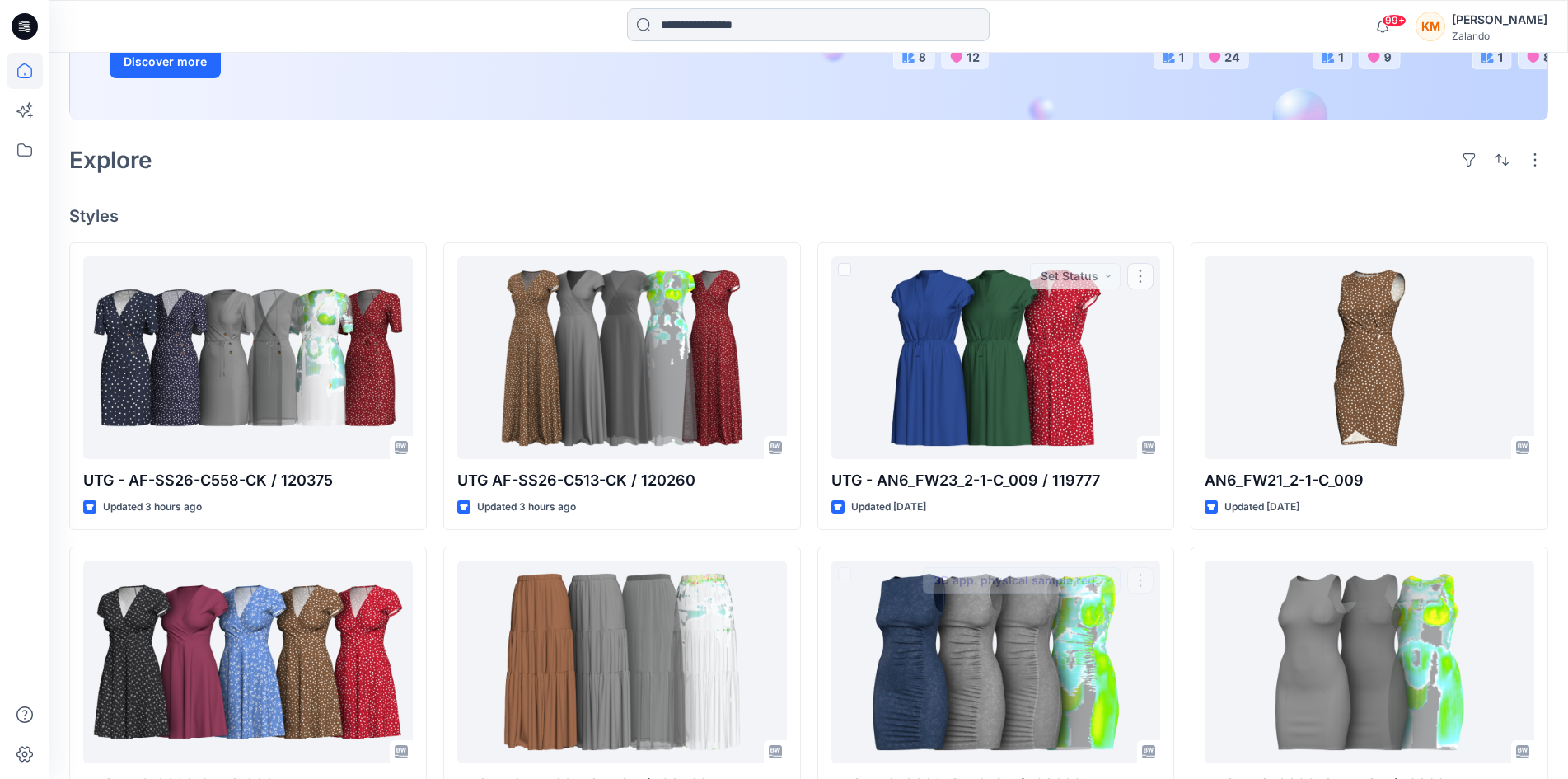
scroll to position [247, 0]
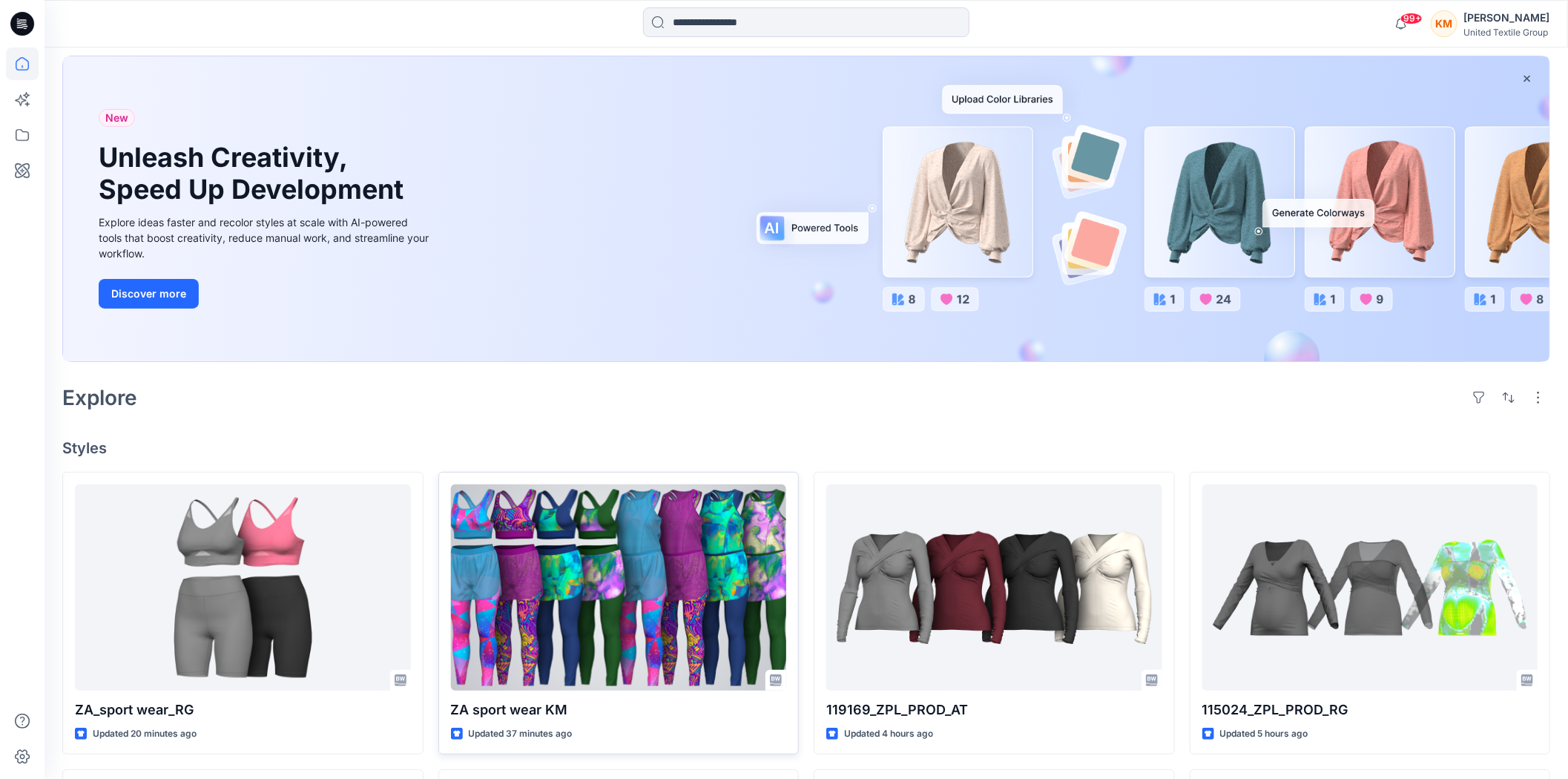
scroll to position [165, 0]
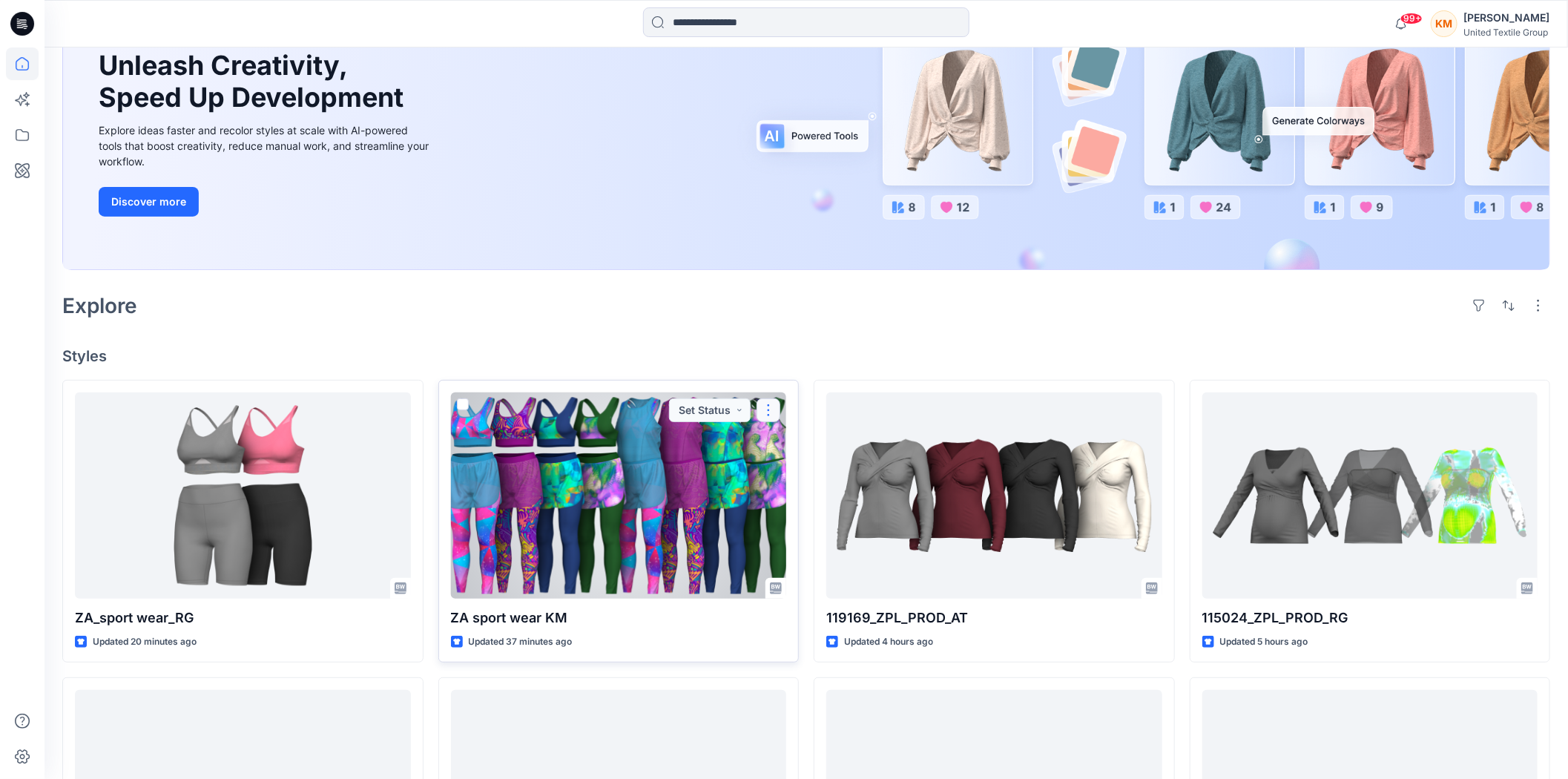
click at [774, 410] on button "button" at bounding box center [768, 410] width 24 height 24
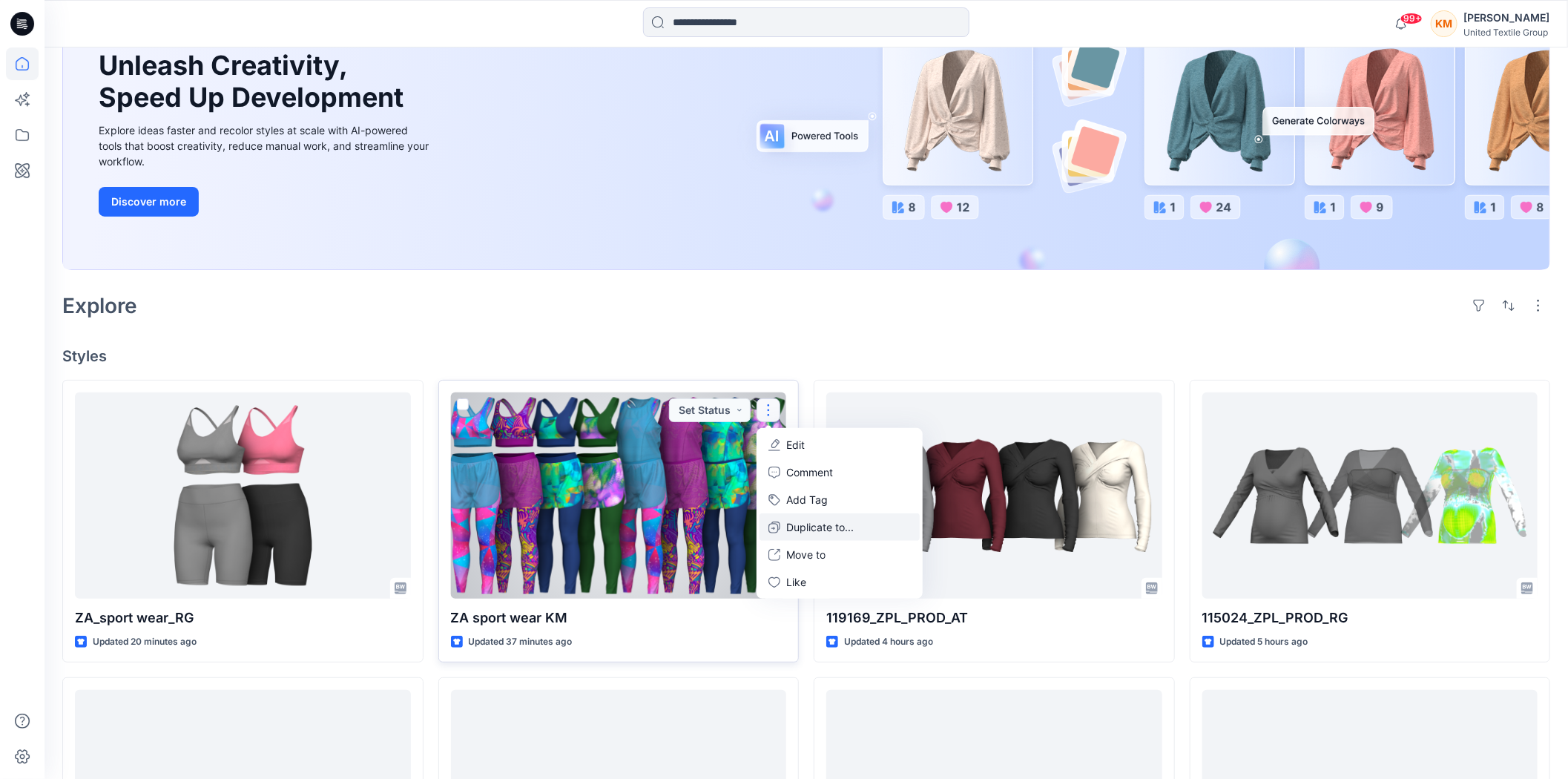
click at [807, 522] on p "Duplicate to..." at bounding box center [819, 526] width 68 height 16
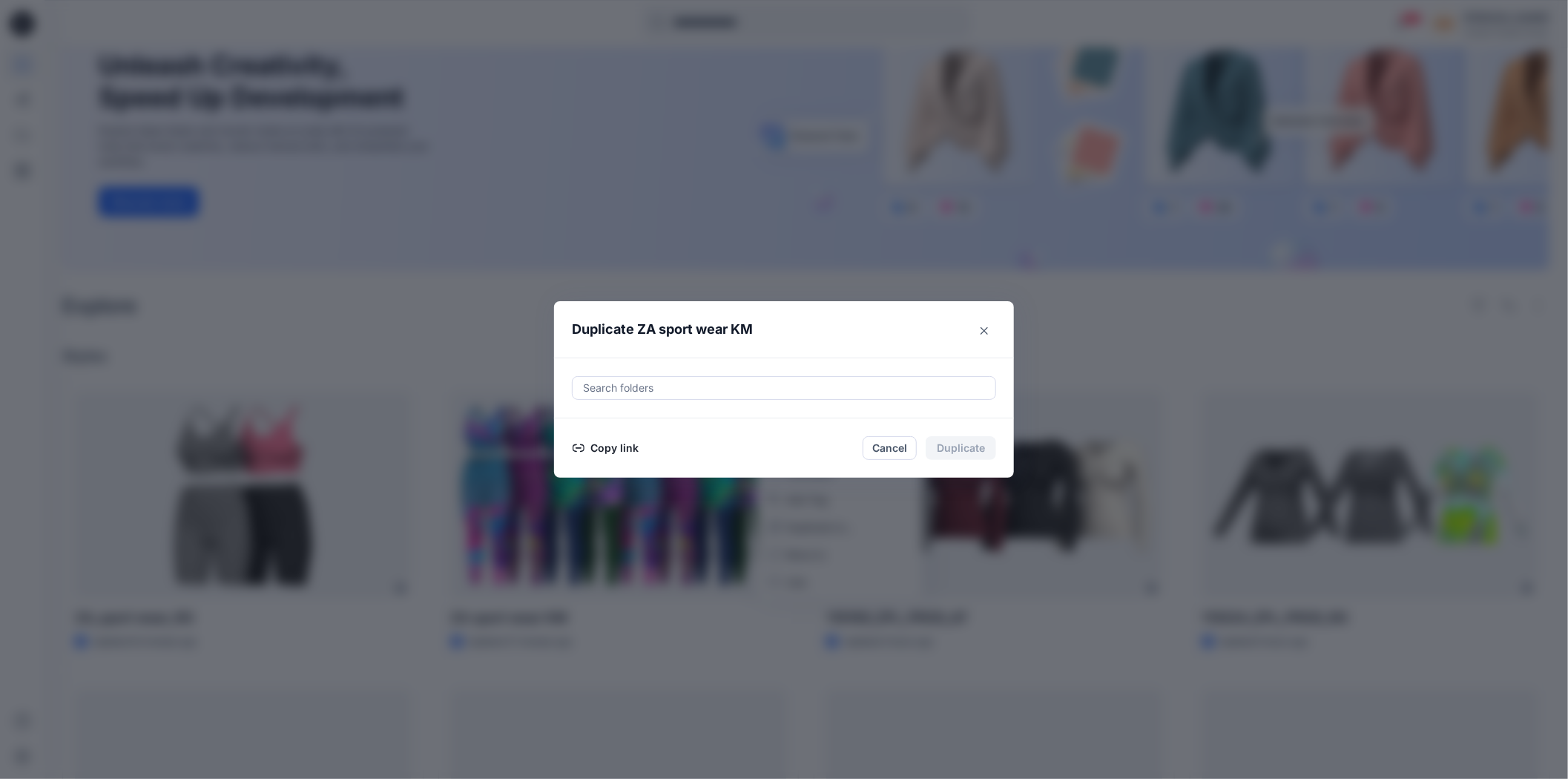
click at [621, 441] on button "Copy link" at bounding box center [605, 448] width 68 height 17
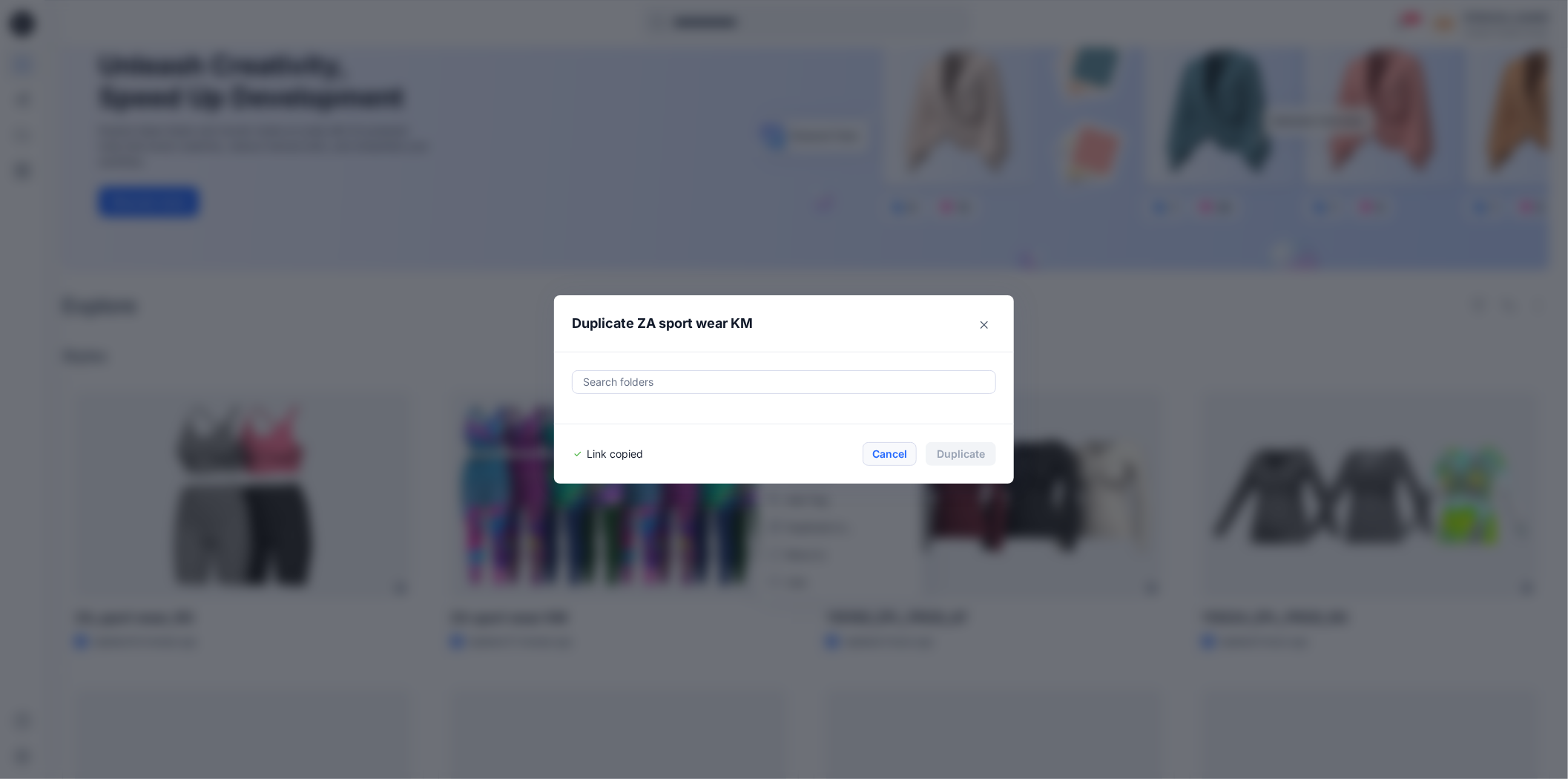
click at [881, 455] on button "Cancel" at bounding box center [889, 454] width 54 height 24
